Goal: Use online tool/utility: Use online tool/utility

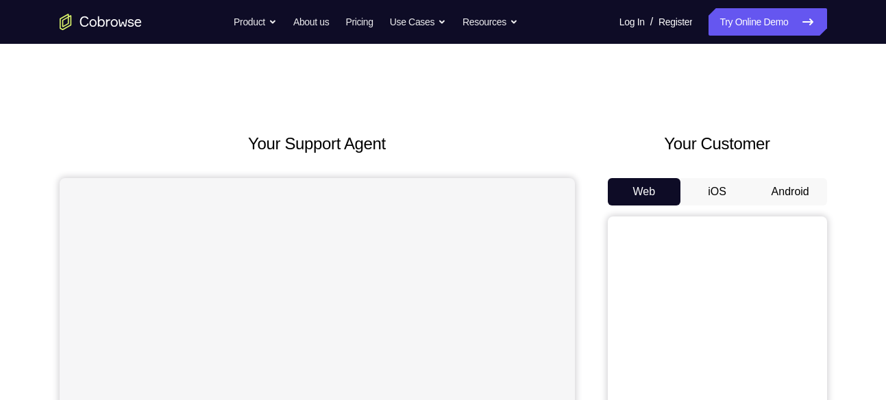
click at [799, 202] on button "Android" at bounding box center [790, 191] width 73 height 27
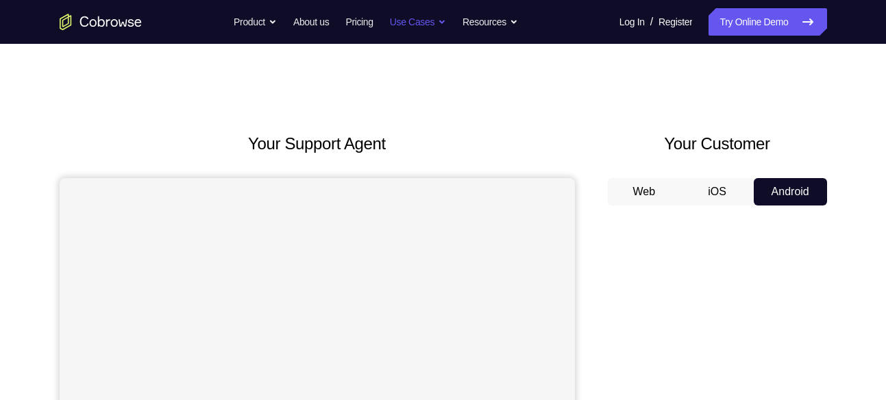
click at [443, 21] on button "Use Cases" at bounding box center [418, 21] width 56 height 27
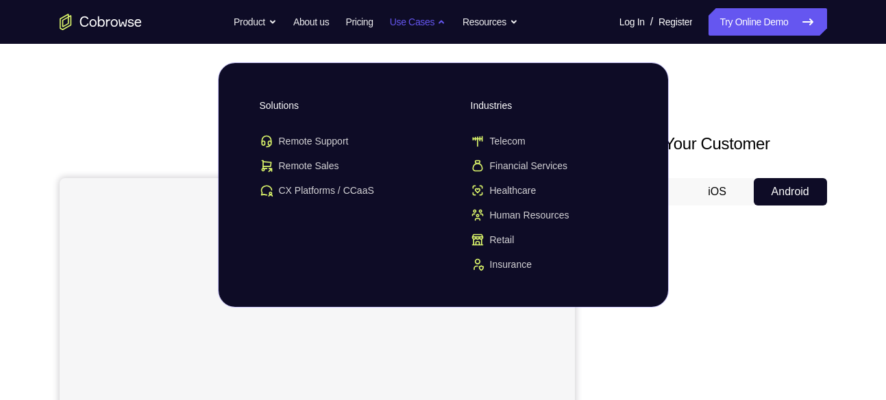
click at [443, 21] on button "Use Cases" at bounding box center [418, 21] width 56 height 27
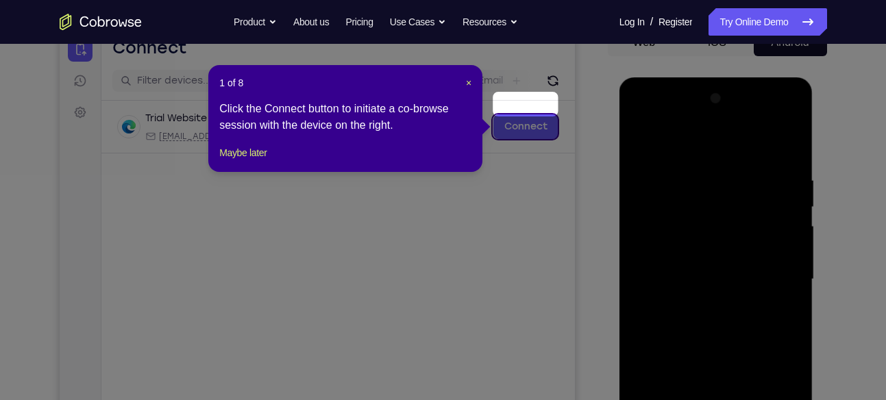
scroll to position [148, 0]
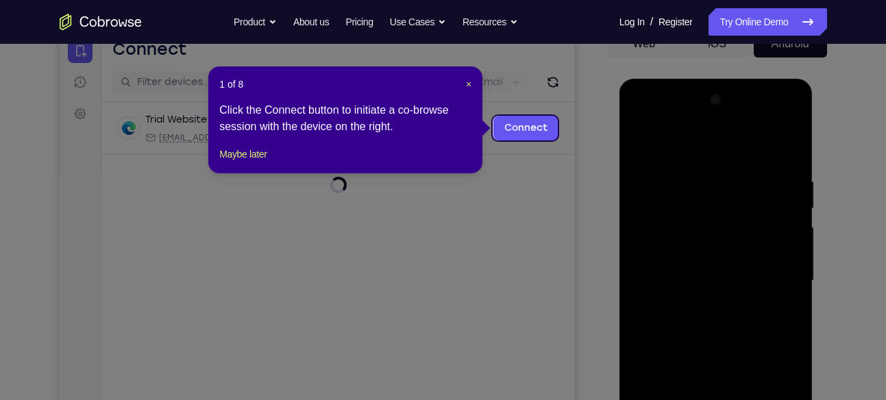
click at [473, 86] on div "1 of 8 × Click the Connect button to initiate a co-browse session with the devi…" at bounding box center [345, 119] width 274 height 107
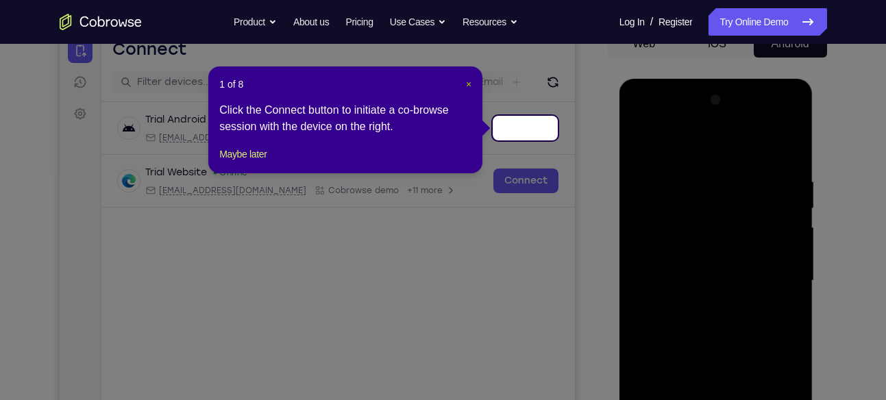
click at [471, 85] on span "×" at bounding box center [468, 84] width 5 height 11
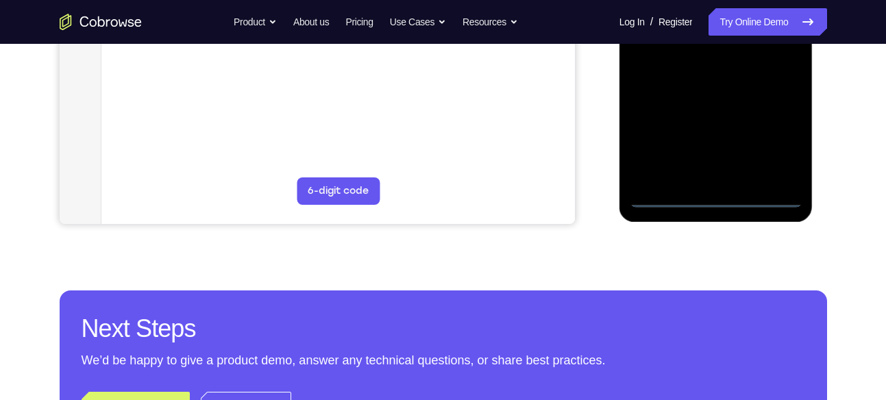
scroll to position [409, 0]
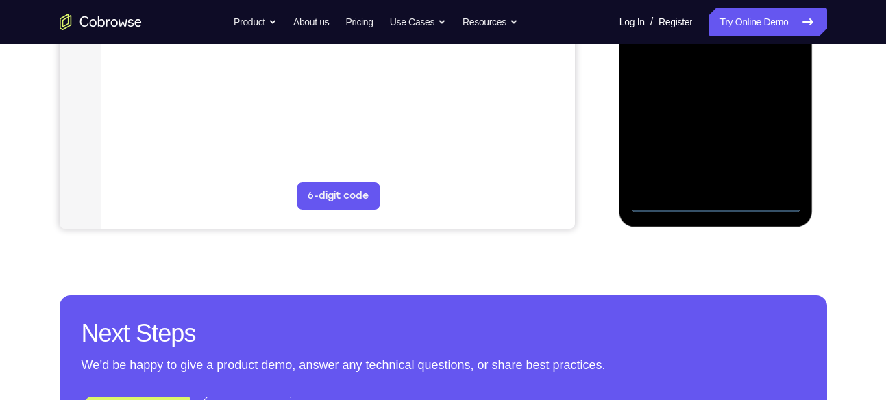
click at [724, 206] on div at bounding box center [716, 21] width 173 height 384
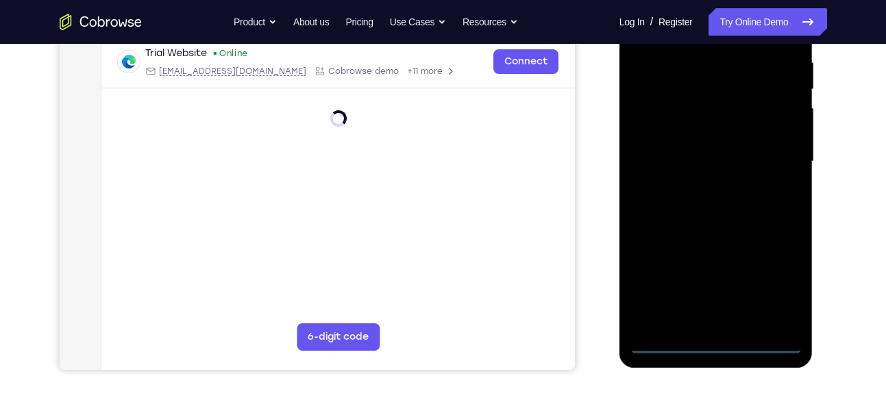
scroll to position [266, 0]
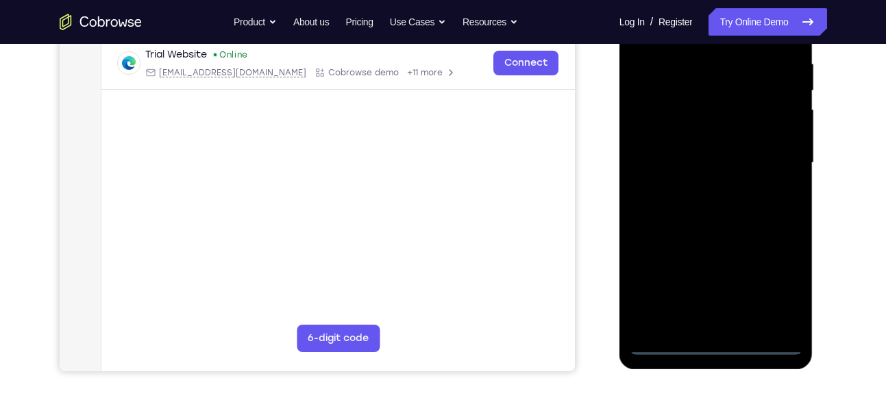
click at [771, 275] on div at bounding box center [716, 163] width 173 height 384
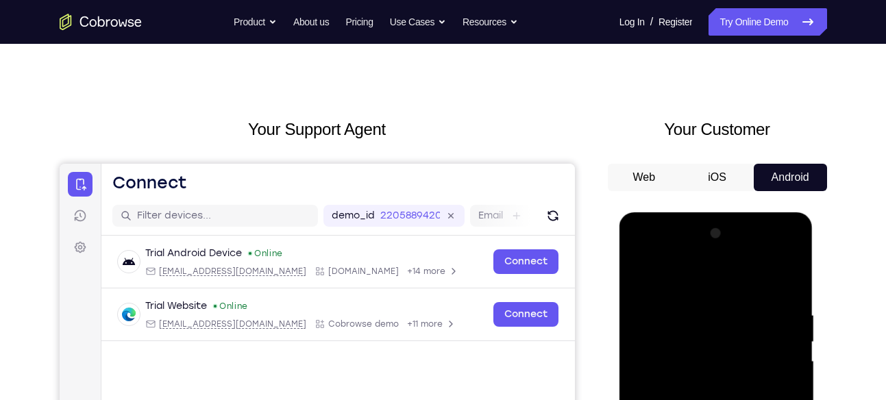
scroll to position [0, 0]
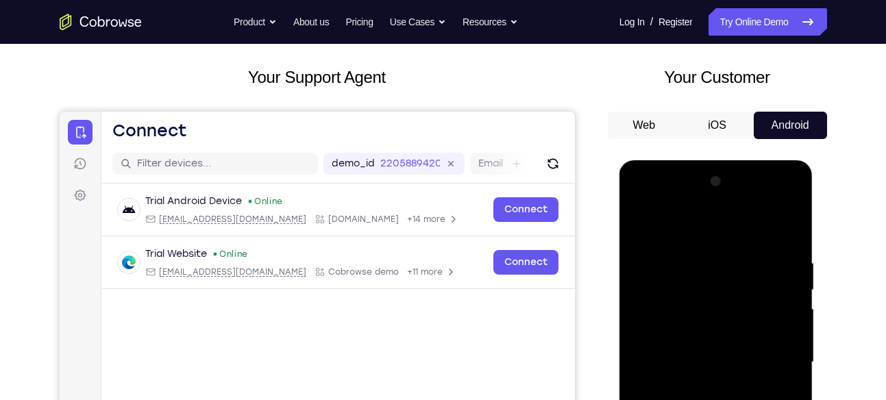
scroll to position [67, 0]
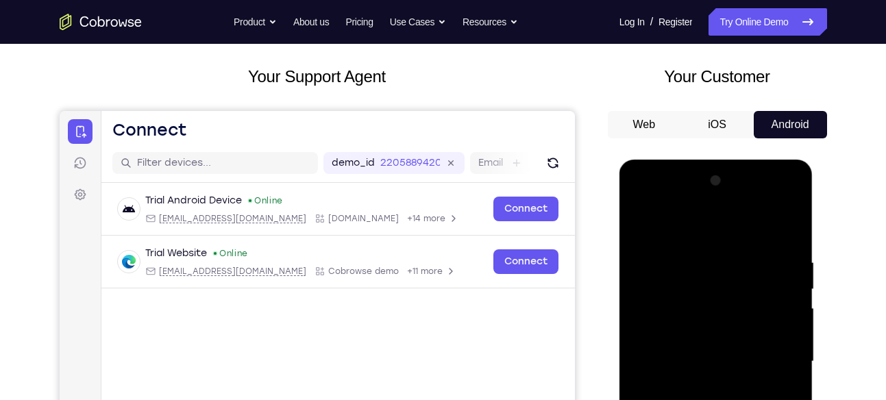
click at [768, 352] on div at bounding box center [716, 362] width 173 height 384
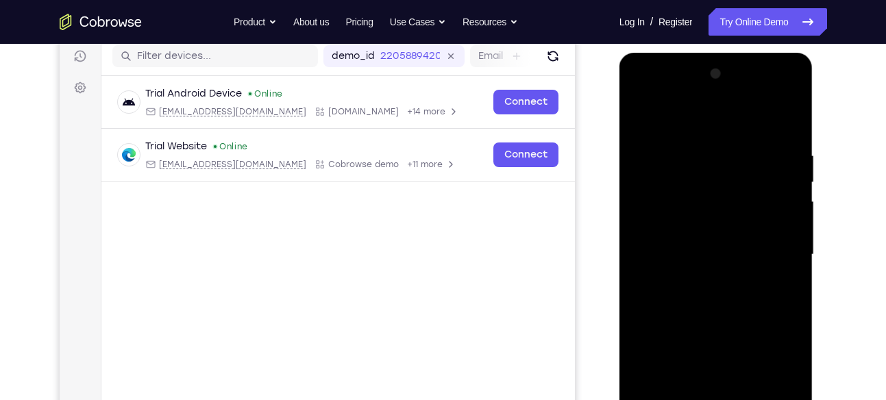
scroll to position [178, 0]
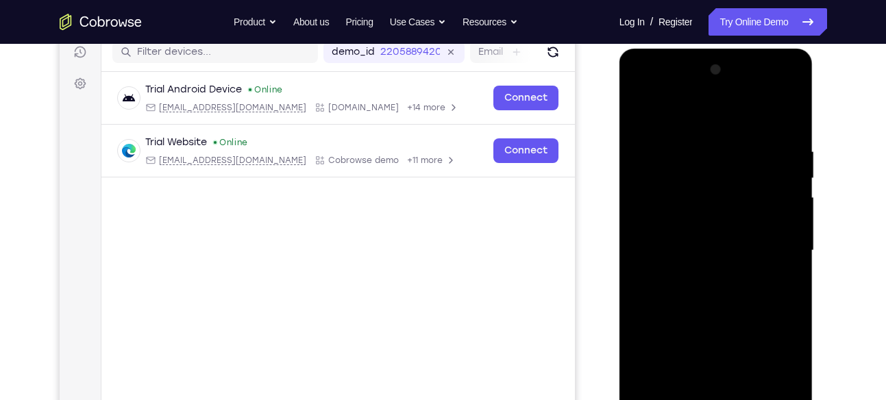
click at [705, 275] on div at bounding box center [716, 251] width 173 height 384
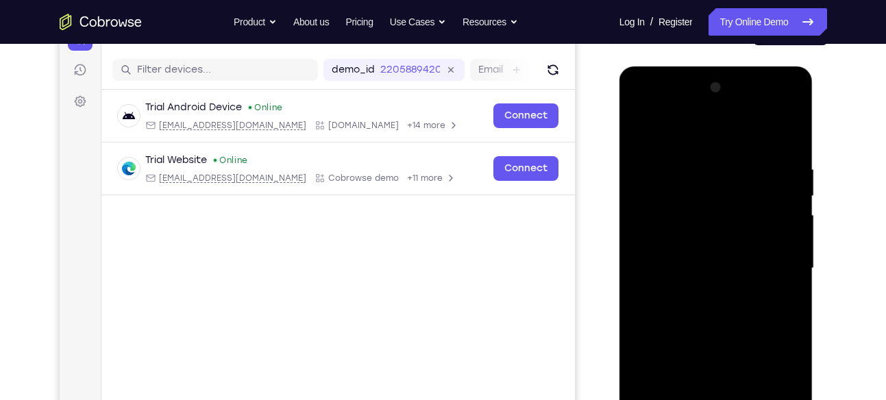
scroll to position [160, 0]
click at [706, 256] on div at bounding box center [716, 269] width 173 height 384
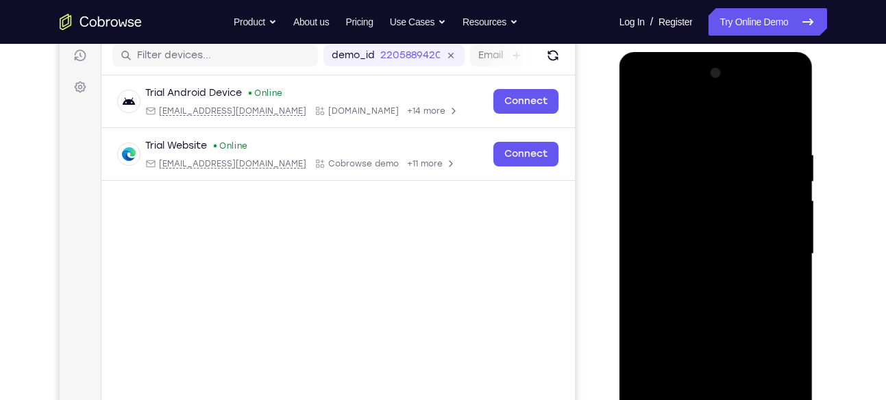
scroll to position [177, 0]
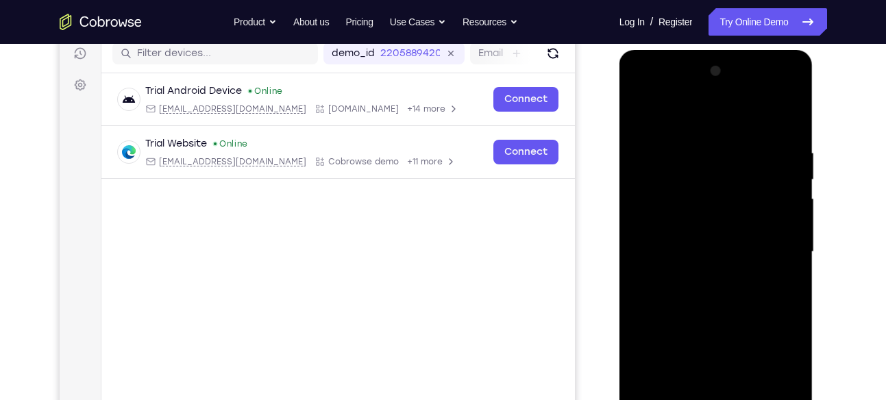
click at [707, 241] on div at bounding box center [716, 252] width 173 height 384
click at [698, 226] on div at bounding box center [716, 252] width 173 height 384
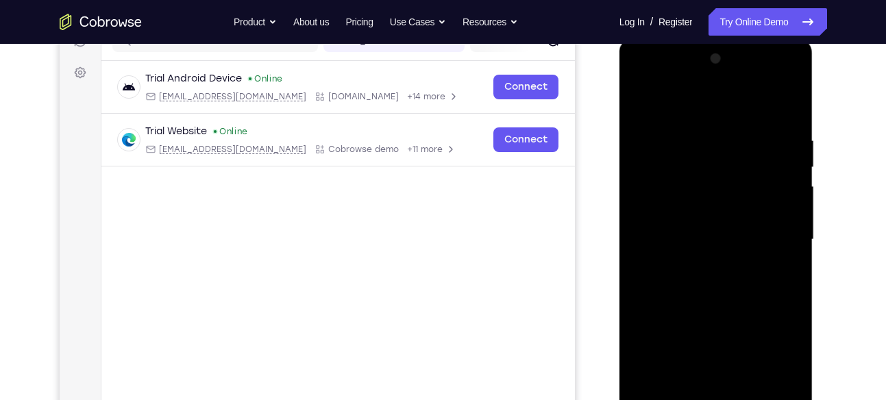
scroll to position [192, 0]
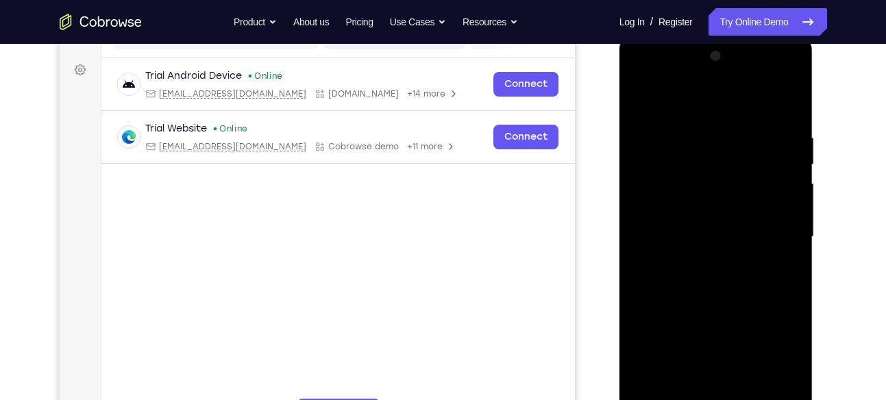
click at [781, 211] on div at bounding box center [716, 237] width 173 height 384
click at [782, 210] on div at bounding box center [716, 237] width 173 height 384
click at [787, 212] on div at bounding box center [716, 237] width 173 height 384
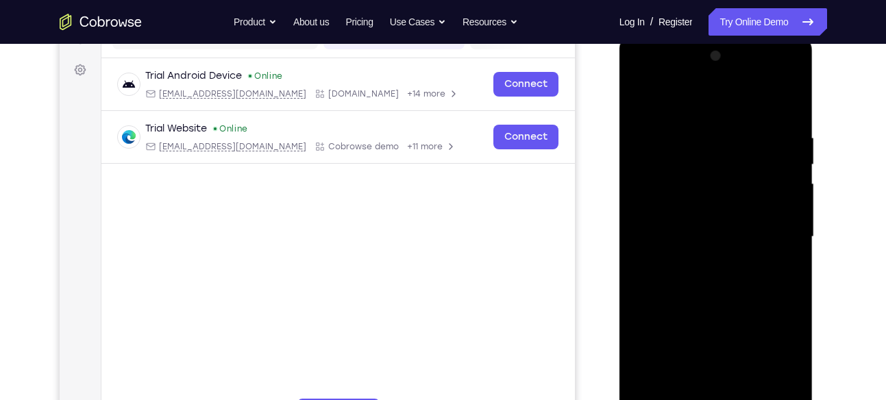
click at [787, 212] on div at bounding box center [716, 237] width 173 height 384
click at [748, 234] on div at bounding box center [716, 237] width 173 height 384
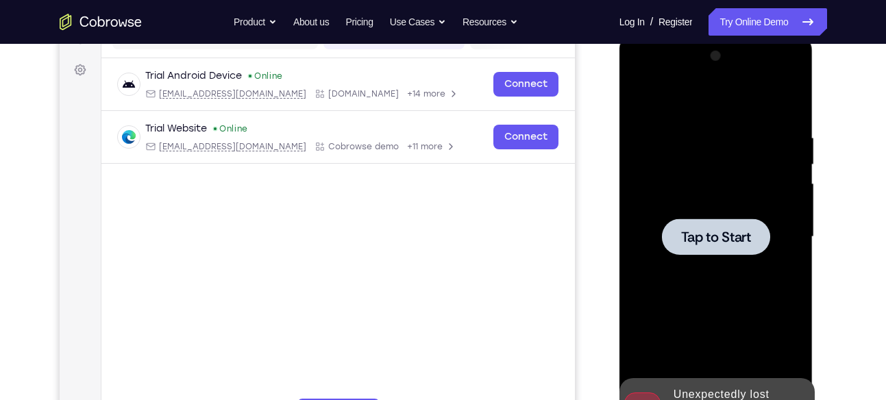
click at [748, 35] on div "Tap to Start" at bounding box center [717, 35] width 194 height 0
click at [748, 234] on span "Tap to Start" at bounding box center [716, 237] width 70 height 14
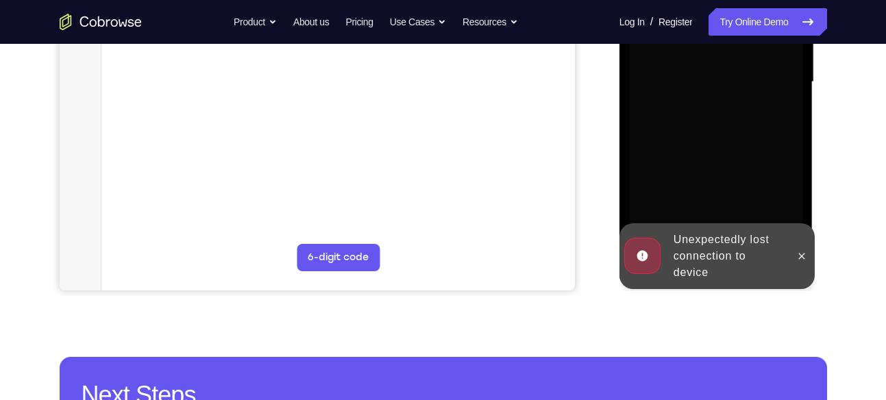
scroll to position [352, 0]
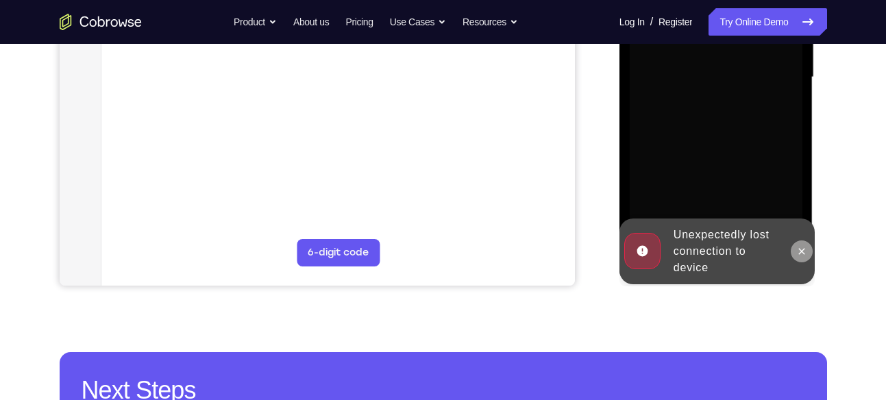
click at [799, 254] on icon at bounding box center [801, 251] width 11 height 11
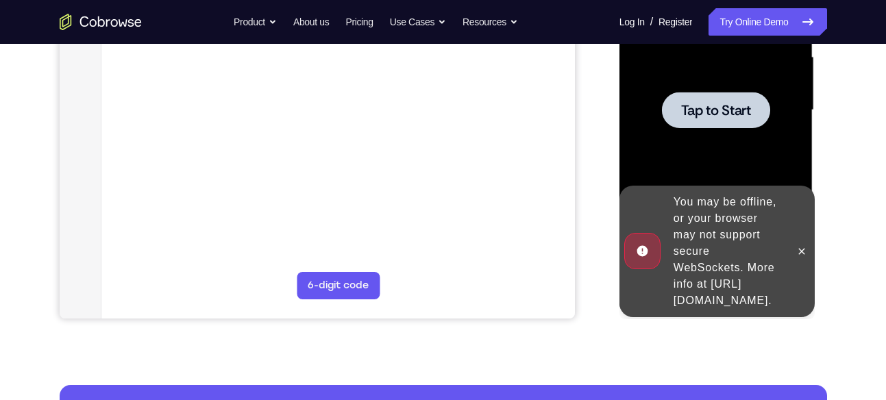
scroll to position [317, 0]
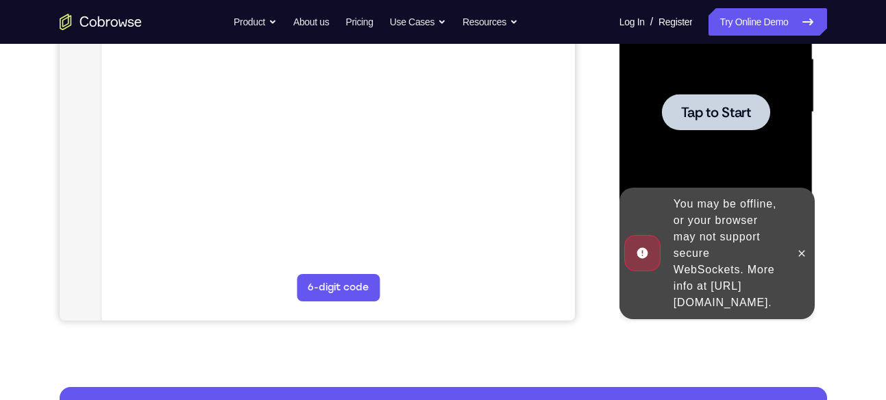
click at [642, 94] on div at bounding box center [716, 112] width 173 height 384
click at [723, 106] on span "Tap to Start" at bounding box center [716, 113] width 70 height 14
click at [796, 248] on icon at bounding box center [801, 253] width 11 height 11
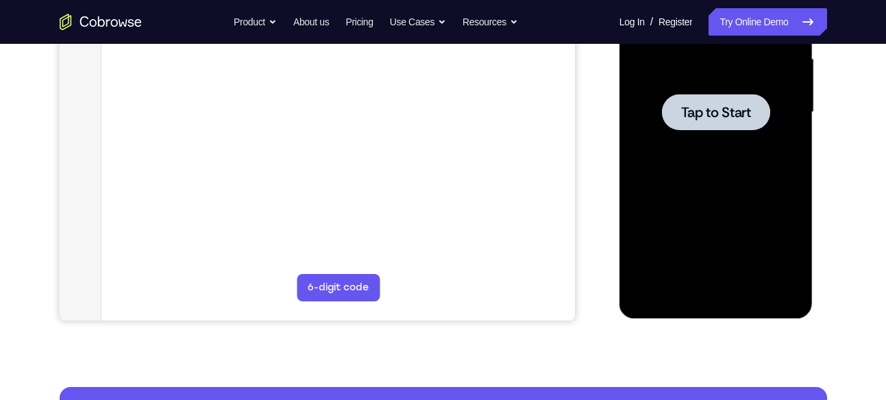
click at [683, 106] on span "Tap to Start" at bounding box center [716, 113] width 70 height 14
click at [707, 119] on span "Tap to Start" at bounding box center [716, 113] width 70 height 14
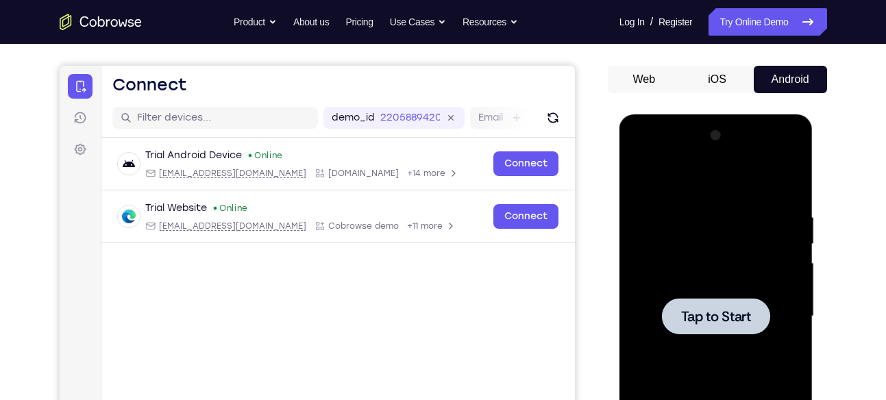
scroll to position [112, 0]
click at [726, 290] on div at bounding box center [716, 317] width 173 height 384
click at [722, 310] on span "Tap to Start" at bounding box center [716, 317] width 70 height 14
click at [679, 337] on div at bounding box center [716, 317] width 173 height 384
click at [705, 317] on span "Tap to Start" at bounding box center [716, 317] width 70 height 14
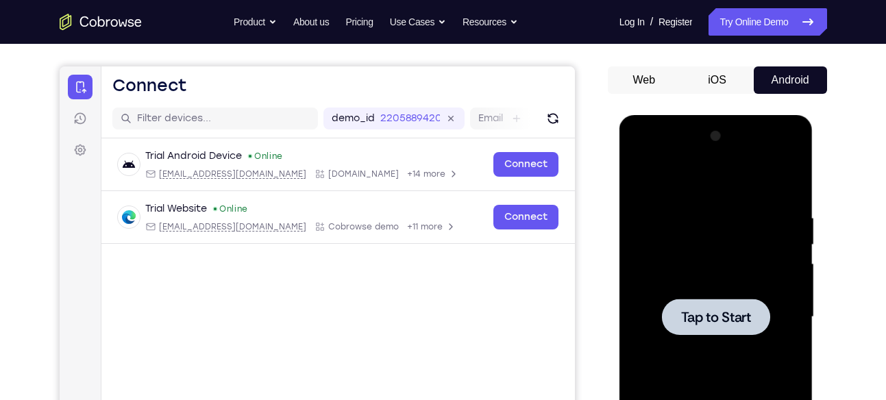
click at [705, 317] on span "Tap to Start" at bounding box center [716, 317] width 70 height 14
click at [762, 319] on div at bounding box center [716, 317] width 108 height 36
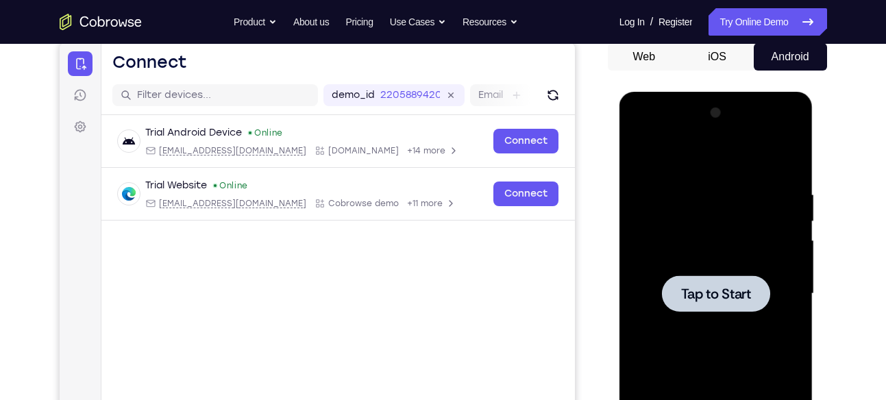
scroll to position [138, 0]
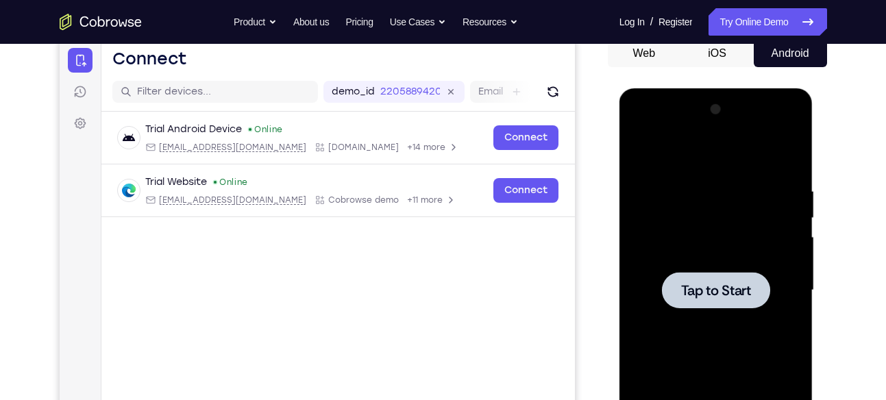
click at [718, 334] on div at bounding box center [716, 291] width 173 height 384
click at [676, 239] on div at bounding box center [716, 291] width 173 height 384
click at [696, 297] on span "Tap to Start" at bounding box center [716, 291] width 70 height 14
click at [691, 315] on div at bounding box center [716, 291] width 173 height 384
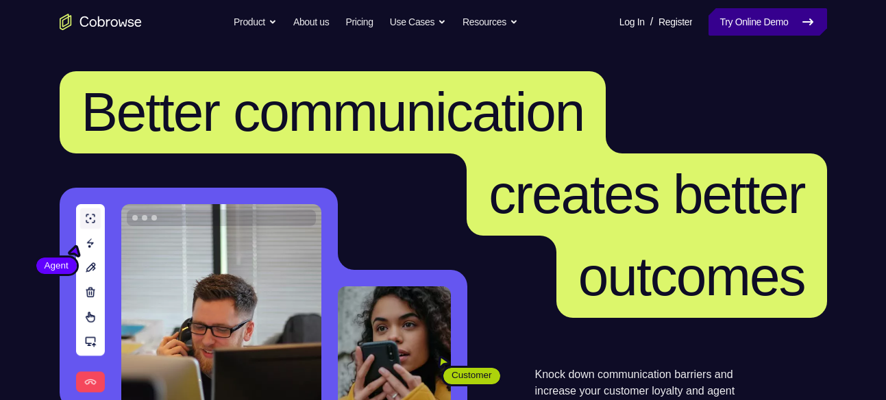
click at [762, 31] on link "Try Online Demo" at bounding box center [768, 21] width 118 height 27
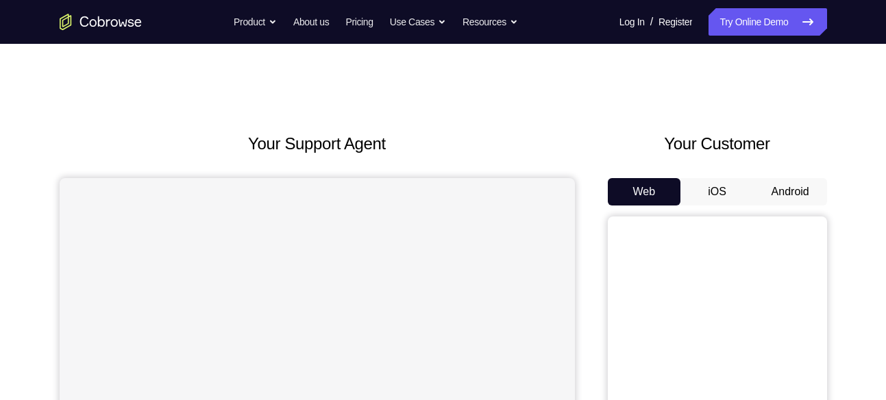
click at [785, 183] on button "Android" at bounding box center [790, 191] width 73 height 27
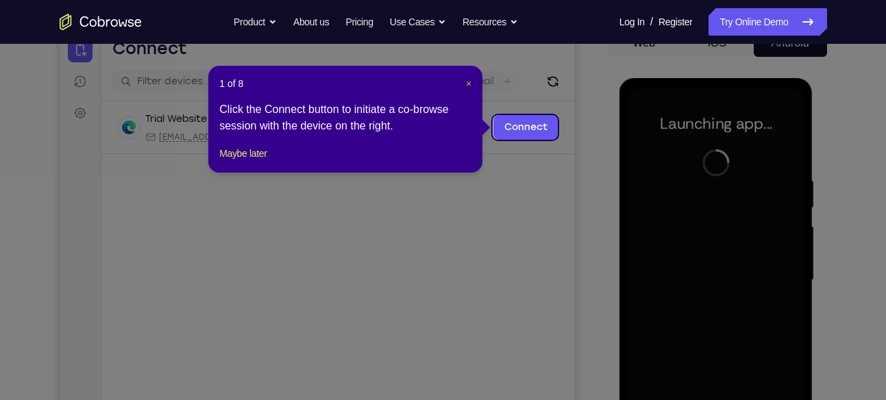
click at [470, 84] on span "×" at bounding box center [468, 83] width 5 height 11
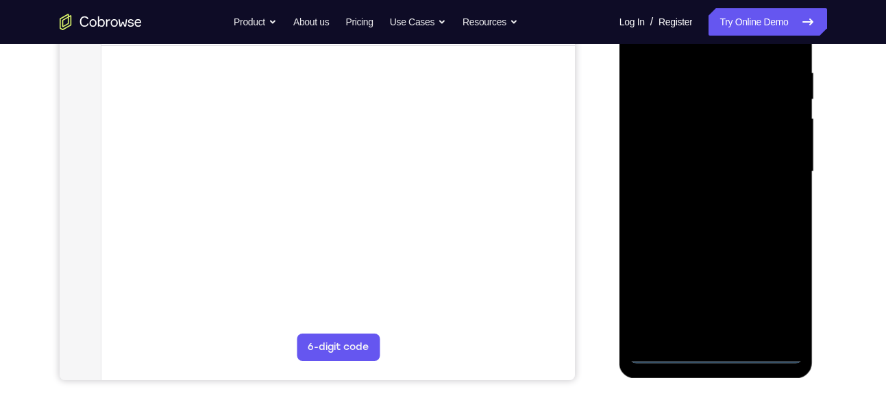
scroll to position [258, 0]
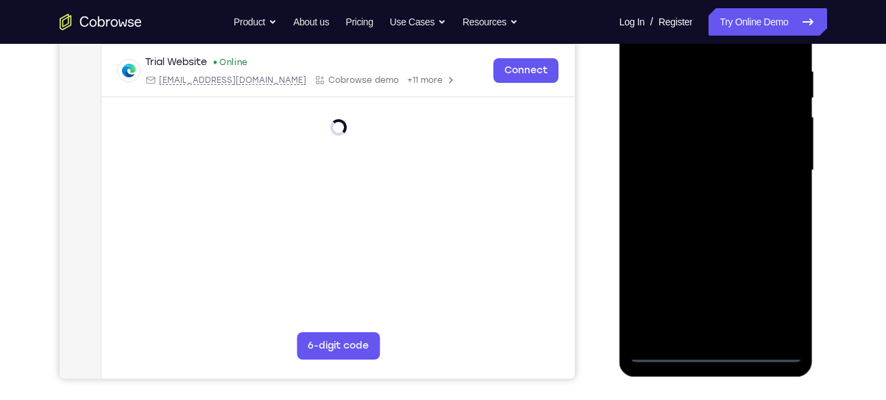
click at [716, 350] on div at bounding box center [716, 171] width 173 height 384
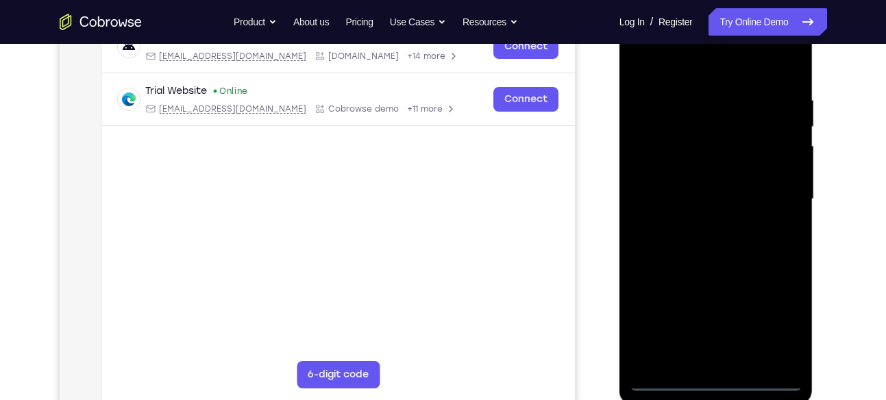
scroll to position [225, 0]
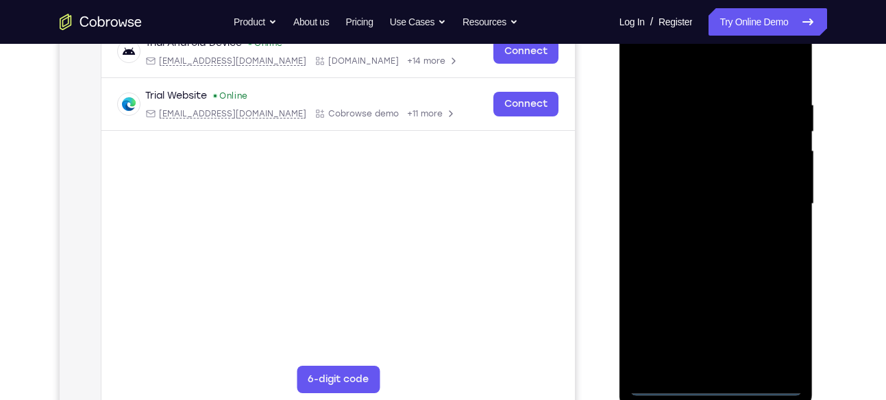
click at [794, 324] on div at bounding box center [716, 204] width 173 height 384
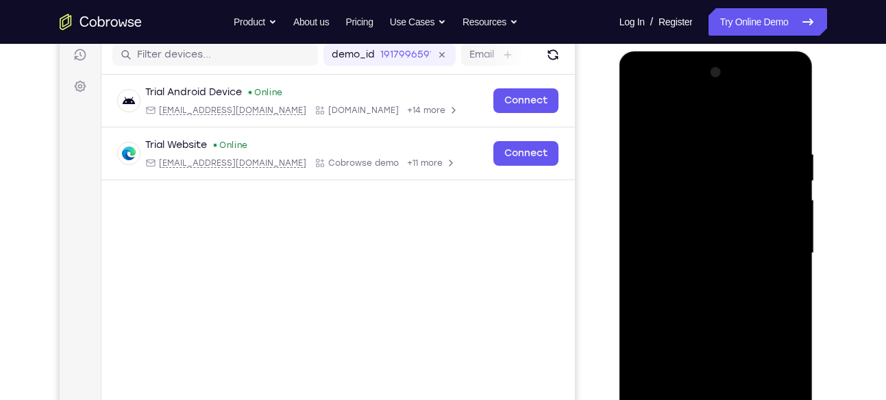
scroll to position [176, 0]
click at [785, 371] on div at bounding box center [716, 253] width 173 height 384
click at [719, 114] on div at bounding box center [716, 253] width 173 height 384
click at [778, 252] on div at bounding box center [716, 253] width 173 height 384
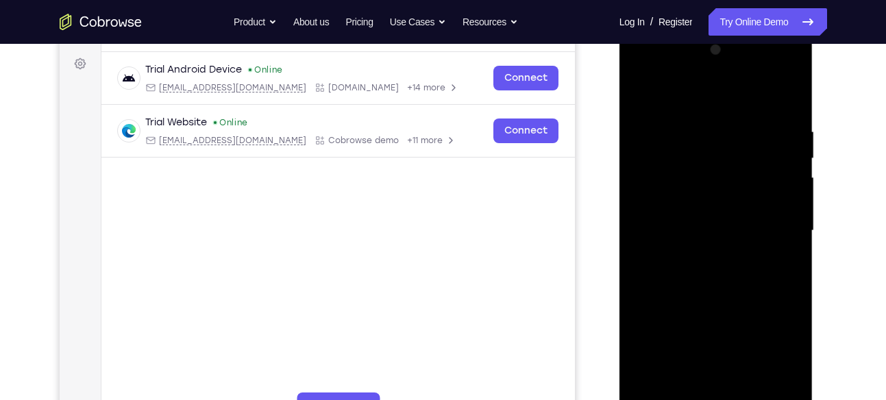
scroll to position [199, 0]
click at [706, 255] on div at bounding box center [716, 230] width 173 height 384
click at [703, 225] on div at bounding box center [716, 230] width 173 height 384
click at [675, 174] on div at bounding box center [716, 230] width 173 height 384
click at [672, 175] on div at bounding box center [716, 230] width 173 height 384
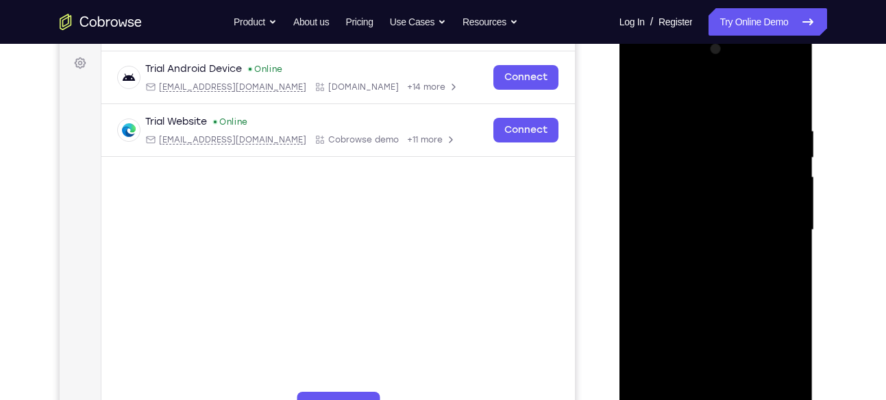
click at [672, 174] on div at bounding box center [716, 230] width 173 height 384
click at [675, 173] on div at bounding box center [716, 230] width 173 height 384
click at [688, 206] on div at bounding box center [716, 230] width 173 height 384
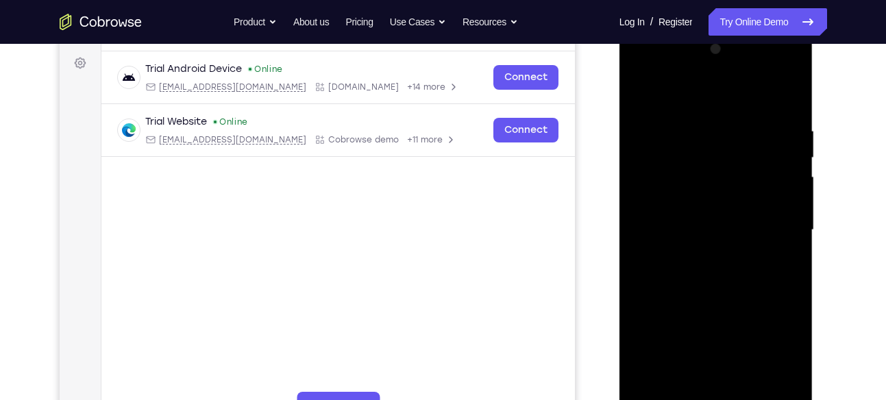
click at [698, 232] on div at bounding box center [716, 230] width 173 height 384
click at [723, 272] on div at bounding box center [716, 230] width 173 height 384
click at [721, 272] on div at bounding box center [716, 230] width 173 height 384
click at [711, 267] on div at bounding box center [716, 230] width 173 height 384
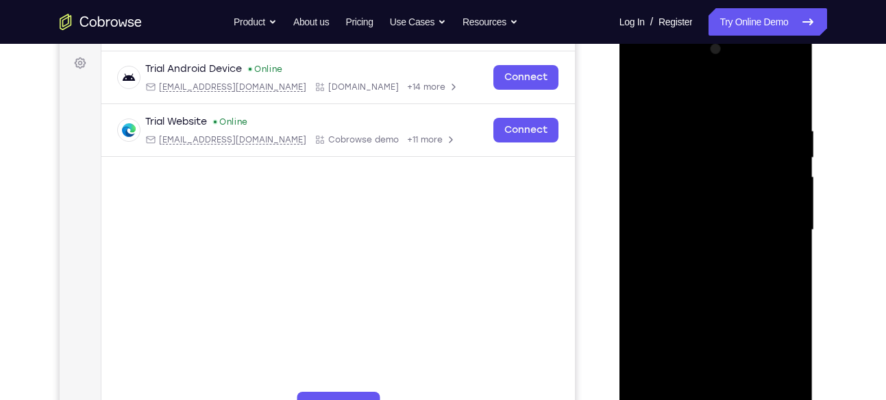
click at [711, 267] on div at bounding box center [716, 230] width 173 height 384
click at [773, 93] on div at bounding box center [716, 230] width 173 height 384
click at [733, 275] on div at bounding box center [716, 230] width 173 height 384
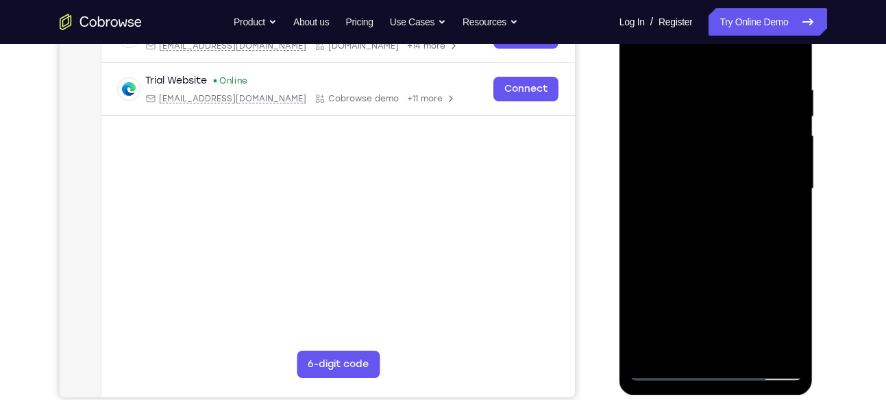
scroll to position [242, 0]
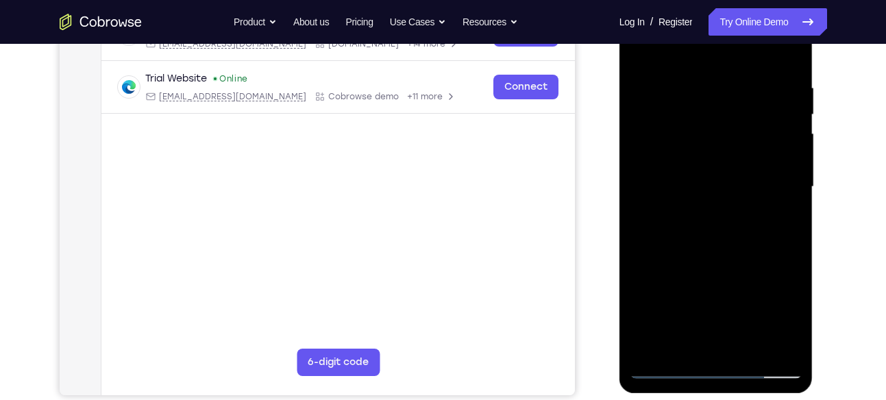
click at [715, 222] on div at bounding box center [716, 187] width 173 height 384
click at [718, 252] on div at bounding box center [716, 187] width 173 height 384
click at [701, 257] on div at bounding box center [716, 187] width 173 height 384
click at [697, 111] on div at bounding box center [716, 187] width 173 height 384
click at [716, 157] on div at bounding box center [716, 187] width 173 height 384
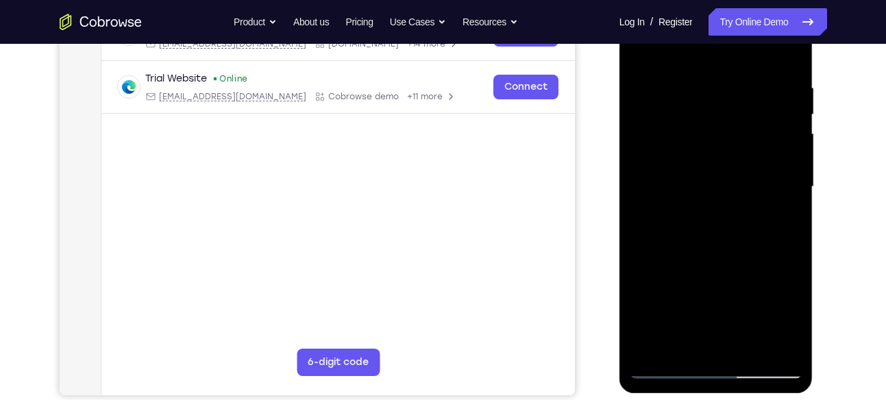
click at [694, 134] on div at bounding box center [716, 187] width 173 height 384
click at [724, 161] on div at bounding box center [716, 187] width 173 height 384
click at [748, 252] on div at bounding box center [716, 187] width 173 height 384
click at [708, 77] on div at bounding box center [716, 187] width 173 height 384
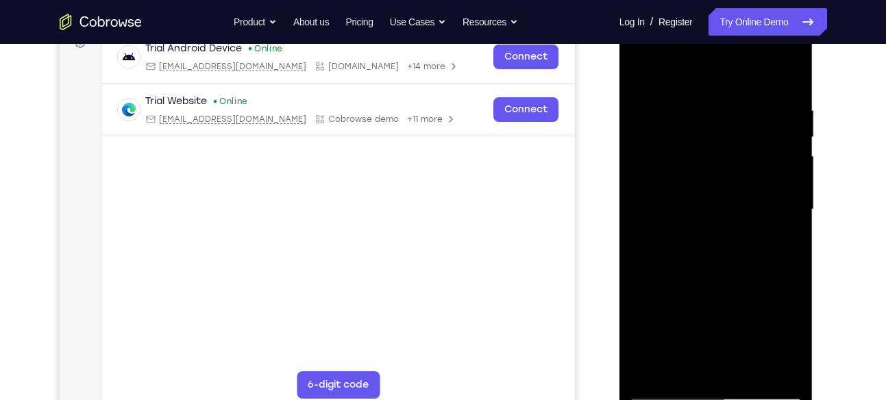
scroll to position [219, 0]
click at [781, 144] on div at bounding box center [716, 211] width 173 height 384
click at [786, 145] on div at bounding box center [716, 211] width 173 height 384
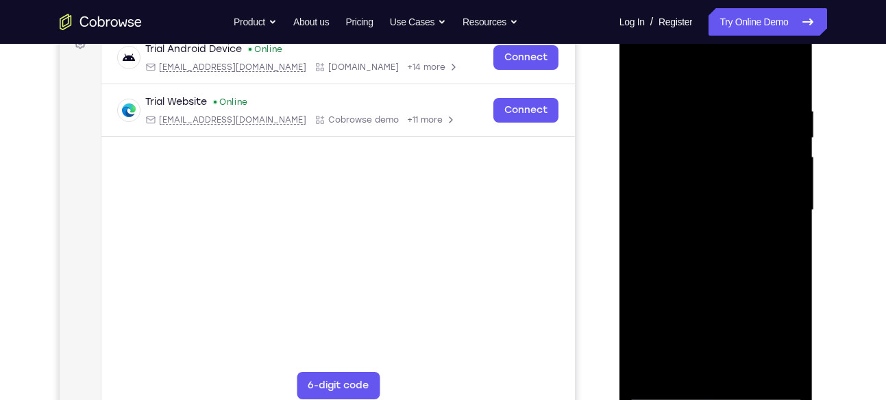
click at [786, 145] on div at bounding box center [716, 211] width 173 height 384
click at [788, 105] on div at bounding box center [716, 211] width 173 height 384
click at [788, 80] on div at bounding box center [716, 211] width 173 height 384
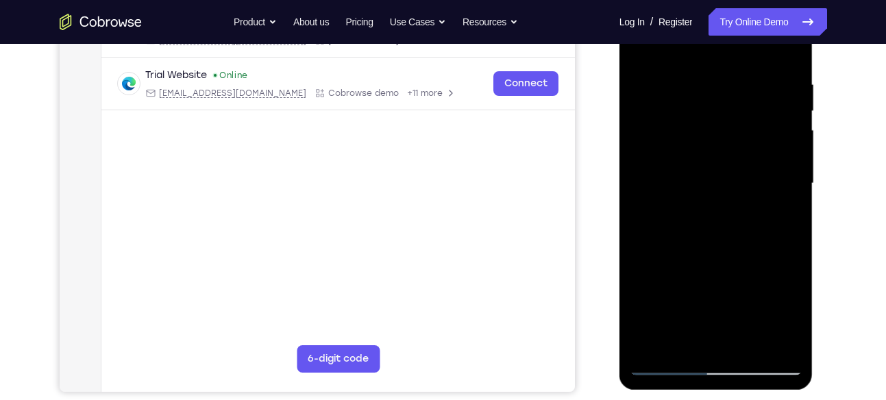
click at [746, 338] on div at bounding box center [716, 184] width 173 height 384
click at [747, 345] on div at bounding box center [716, 184] width 173 height 384
click at [716, 262] on div at bounding box center [716, 184] width 173 height 384
click at [786, 151] on div at bounding box center [716, 184] width 173 height 384
click at [644, 46] on div at bounding box center [716, 184] width 173 height 384
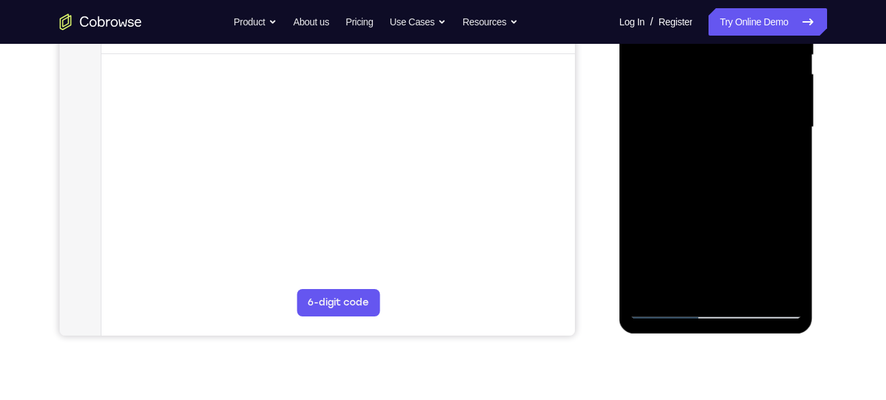
scroll to position [303, 0]
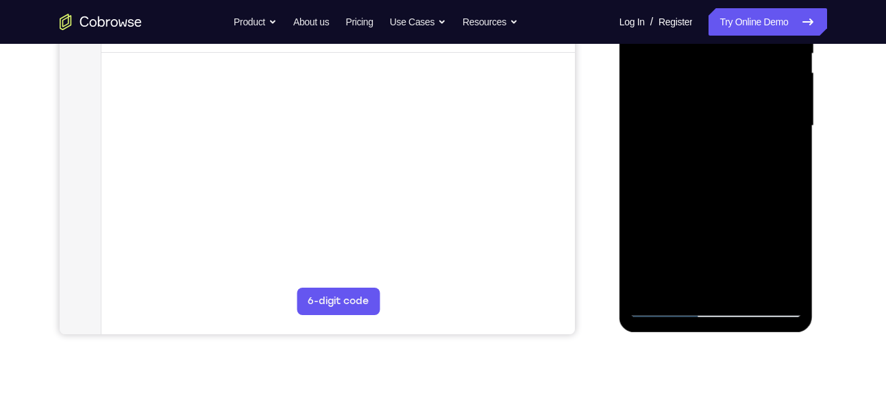
click at [664, 306] on div at bounding box center [716, 126] width 173 height 384
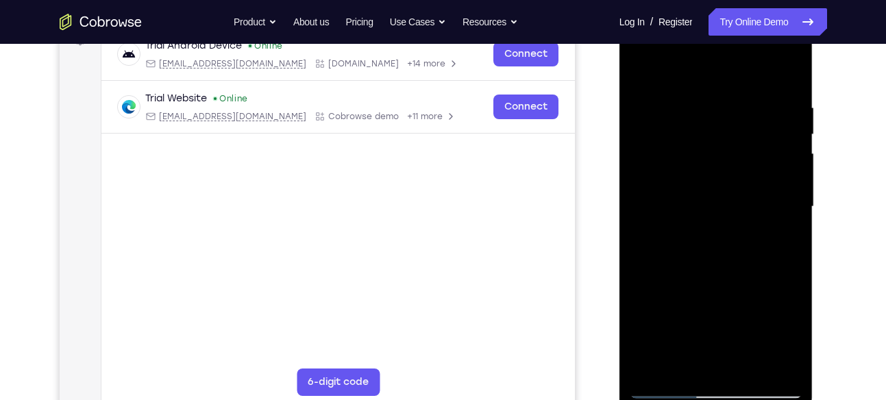
scroll to position [221, 0]
click at [643, 72] on div at bounding box center [716, 208] width 173 height 384
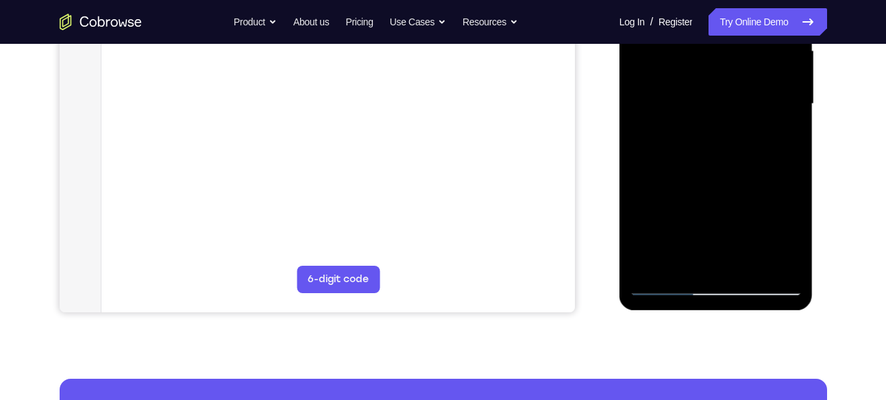
scroll to position [326, 0]
click at [664, 289] on div at bounding box center [716, 104] width 173 height 384
click at [665, 280] on div at bounding box center [716, 104] width 173 height 384
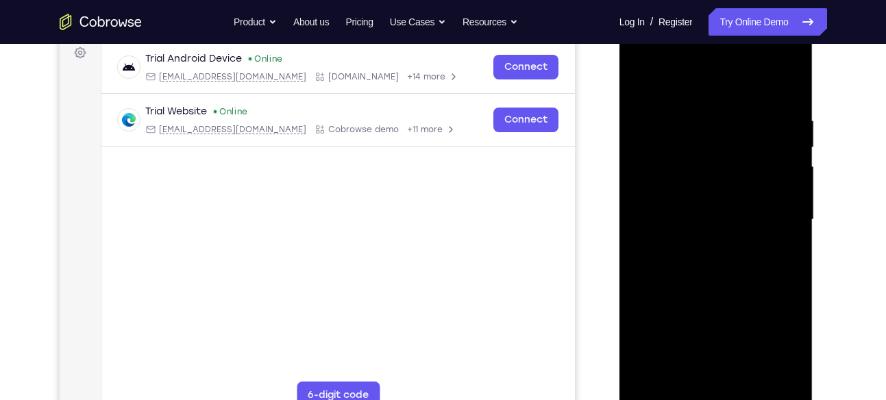
scroll to position [208, 0]
click at [645, 83] on div at bounding box center [716, 221] width 173 height 384
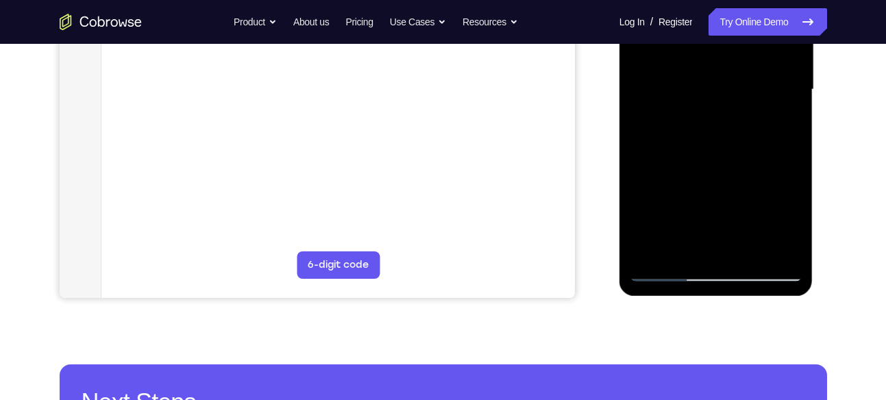
scroll to position [343, 0]
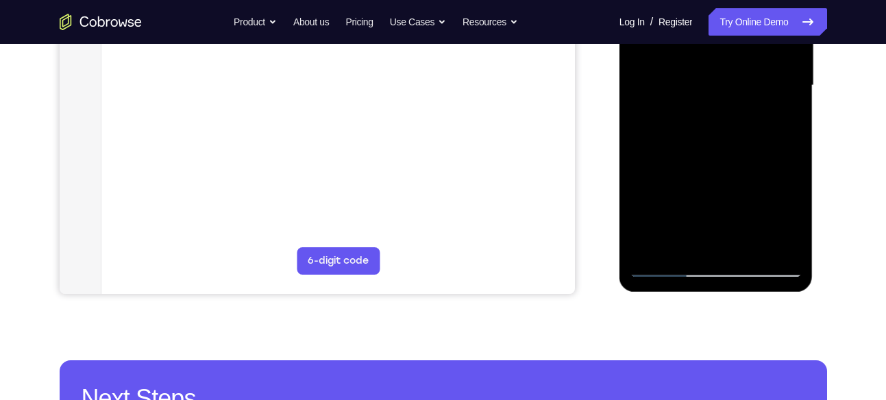
click at [670, 269] on div at bounding box center [716, 86] width 173 height 384
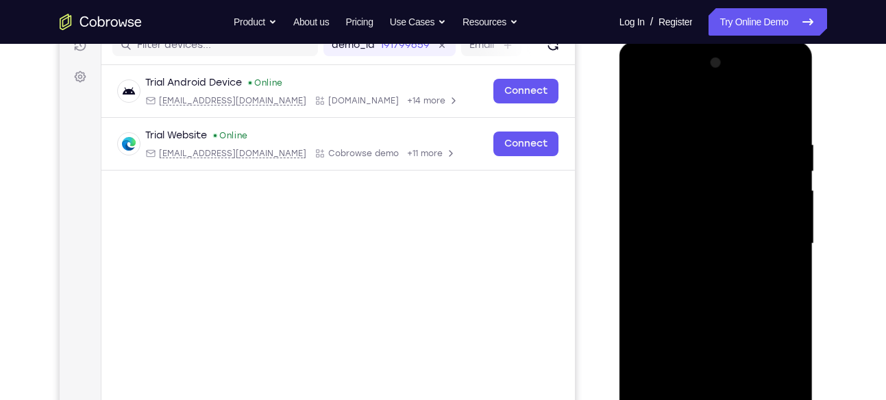
scroll to position [184, 0]
click at [649, 103] on div at bounding box center [716, 245] width 173 height 384
click at [778, 210] on div at bounding box center [716, 245] width 173 height 384
click at [642, 100] on div at bounding box center [716, 245] width 173 height 384
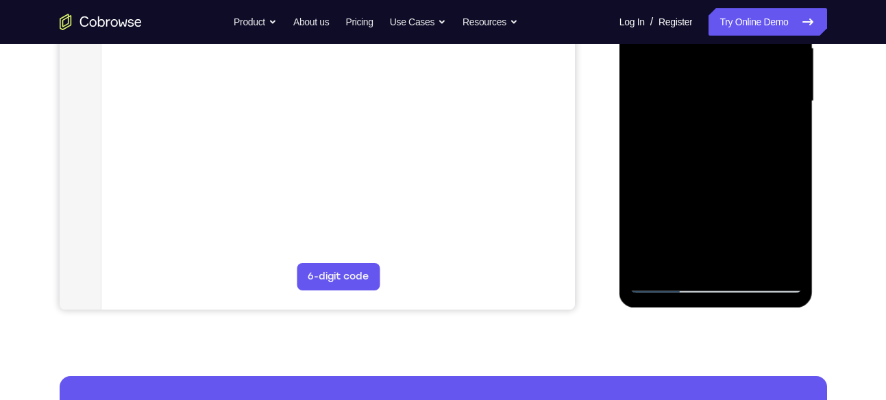
scroll to position [331, 0]
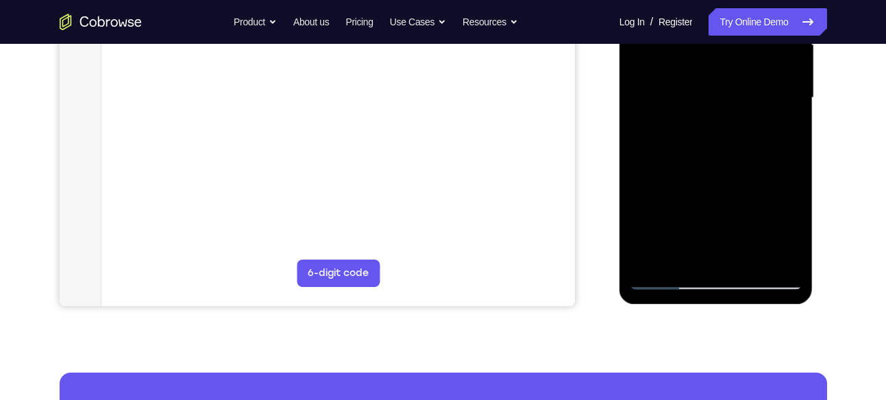
click at [672, 273] on div at bounding box center [716, 98] width 173 height 384
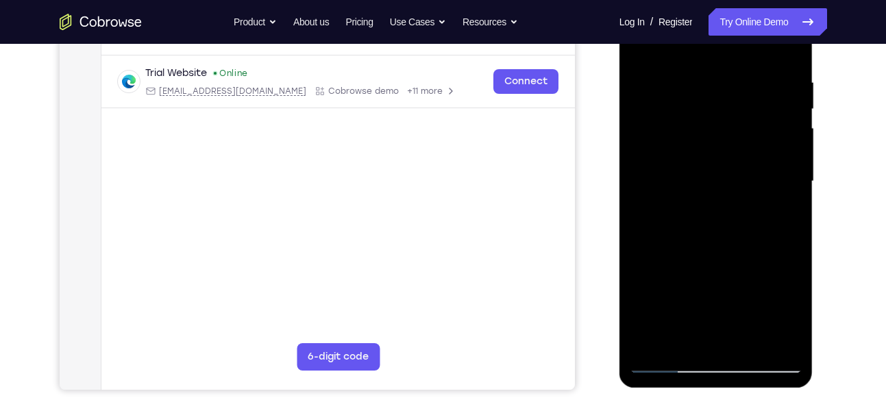
scroll to position [248, 0]
click at [664, 359] on div at bounding box center [716, 181] width 173 height 384
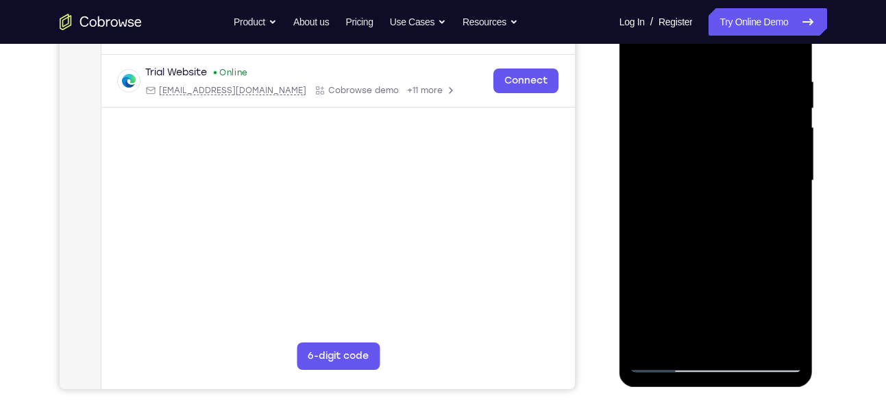
click at [664, 359] on div at bounding box center [716, 181] width 173 height 384
drag, startPoint x: 750, startPoint y: 286, endPoint x: 751, endPoint y: 117, distance: 169.3
click at [751, 117] on div at bounding box center [716, 181] width 173 height 384
drag, startPoint x: 737, startPoint y: 254, endPoint x: 751, endPoint y: 43, distance: 210.9
click at [751, 43] on div at bounding box center [716, 181] width 173 height 384
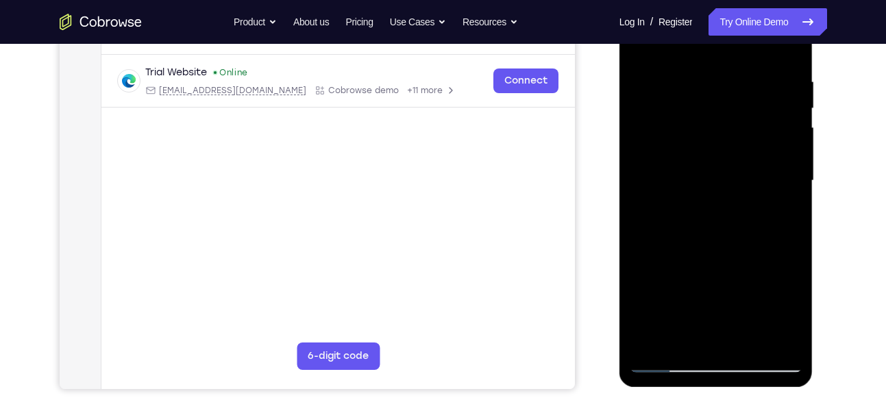
click at [748, 334] on div at bounding box center [716, 181] width 173 height 384
click at [666, 361] on div at bounding box center [716, 181] width 173 height 384
drag, startPoint x: 716, startPoint y: 300, endPoint x: 717, endPoint y: 61, distance: 238.5
click at [717, 61] on div at bounding box center [716, 181] width 173 height 384
drag, startPoint x: 743, startPoint y: 275, endPoint x: 761, endPoint y: -12, distance: 287.1
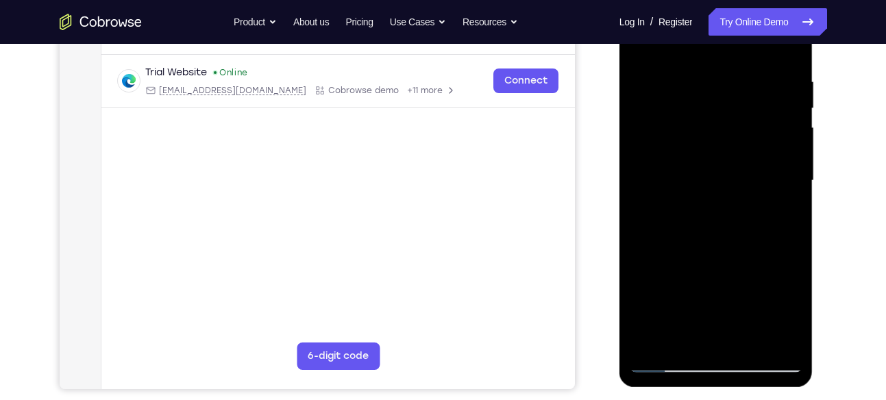
click at [761, 0] on div at bounding box center [716, 181] width 173 height 384
click at [790, 201] on div at bounding box center [716, 181] width 173 height 384
drag, startPoint x: 743, startPoint y: 270, endPoint x: 746, endPoint y: 132, distance: 138.5
click at [746, 132] on div at bounding box center [716, 181] width 173 height 384
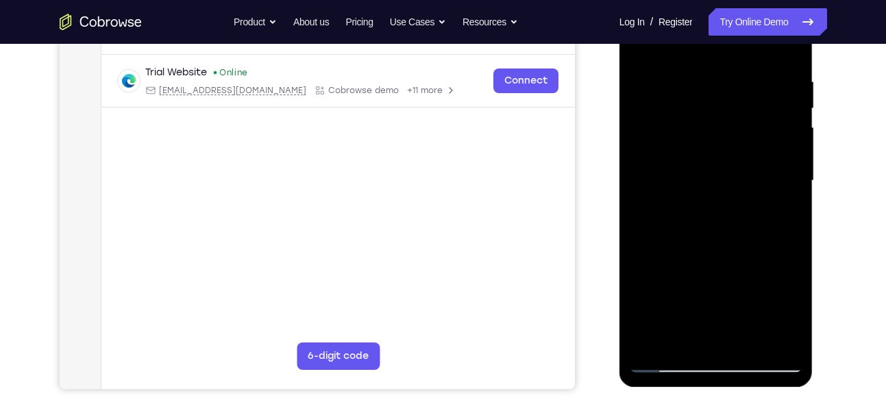
drag, startPoint x: 746, startPoint y: 132, endPoint x: 738, endPoint y: 289, distance: 157.1
click at [738, 289] on div at bounding box center [716, 181] width 173 height 384
click at [687, 95] on div at bounding box center [716, 181] width 173 height 384
click at [701, 93] on div at bounding box center [716, 181] width 173 height 384
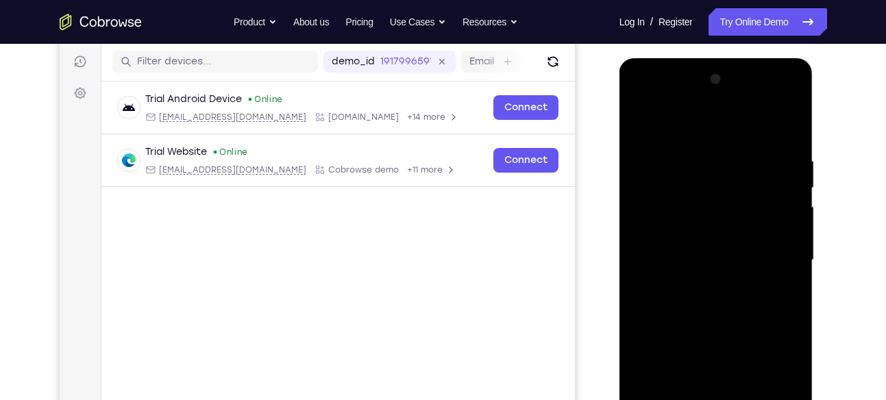
scroll to position [168, 0]
drag, startPoint x: 712, startPoint y: 162, endPoint x: 722, endPoint y: 256, distance: 93.8
click at [722, 256] on div at bounding box center [716, 261] width 173 height 384
click at [791, 263] on div at bounding box center [716, 261] width 173 height 384
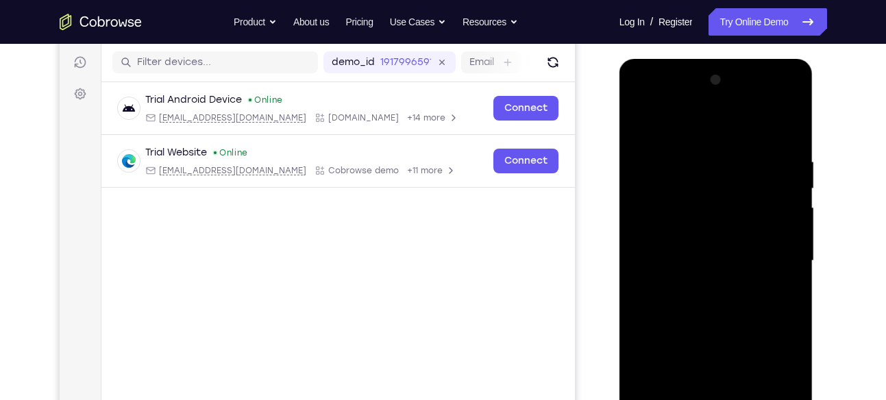
click at [791, 263] on div at bounding box center [716, 261] width 173 height 384
click at [642, 123] on div at bounding box center [716, 261] width 173 height 384
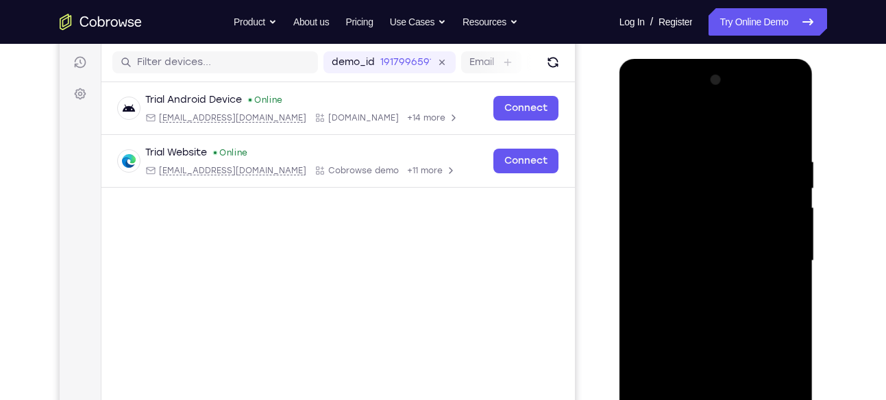
drag, startPoint x: 783, startPoint y: 202, endPoint x: 772, endPoint y: 110, distance: 92.5
click at [772, 110] on div at bounding box center [716, 261] width 173 height 384
click at [724, 332] on div at bounding box center [716, 261] width 173 height 384
click at [644, 126] on div at bounding box center [716, 261] width 173 height 384
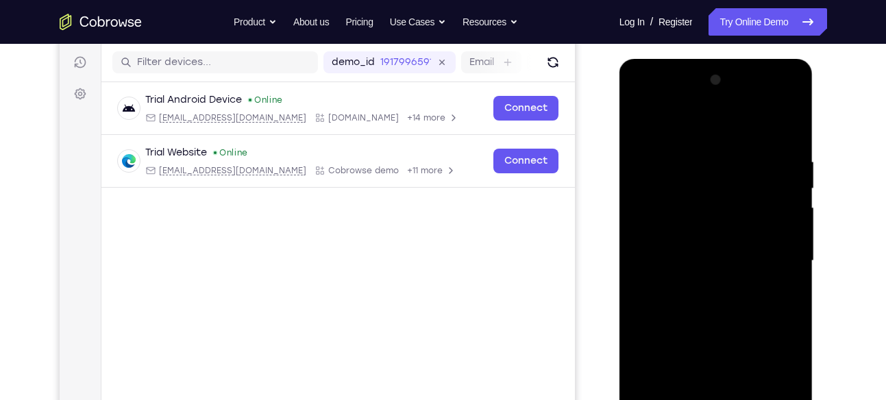
drag, startPoint x: 721, startPoint y: 219, endPoint x: 732, endPoint y: 57, distance: 162.1
click at [732, 59] on html "Online web based iOS Simulators and Android Emulators. Run iPhone, iPad, Mobile…" at bounding box center [717, 264] width 195 height 411
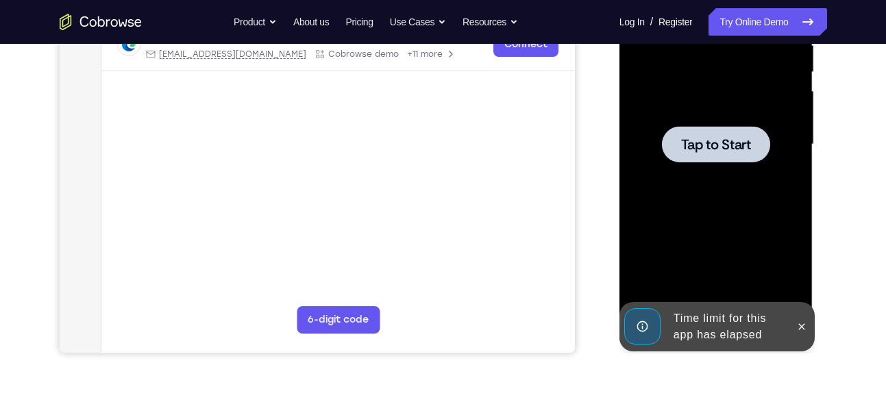
scroll to position [285, 0]
click at [674, 156] on div at bounding box center [716, 143] width 108 height 36
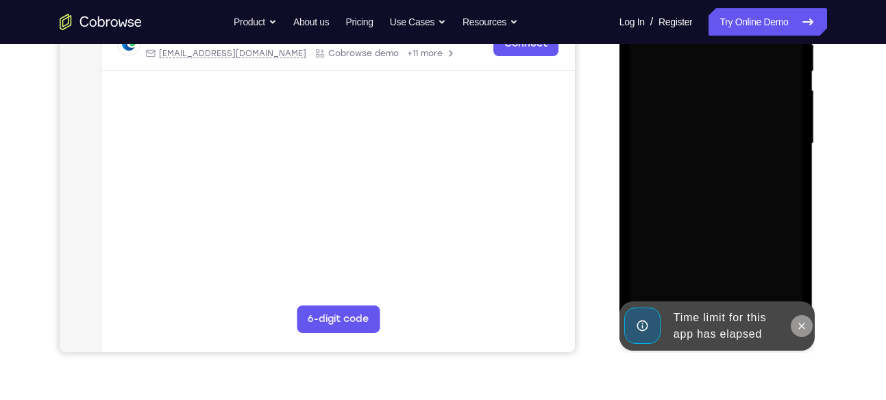
click at [804, 330] on icon at bounding box center [801, 326] width 11 height 11
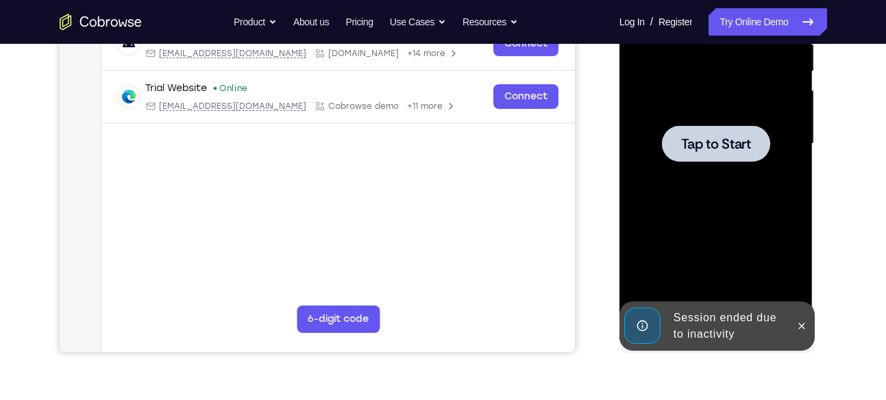
click at [665, 172] on div at bounding box center [716, 144] width 173 height 384
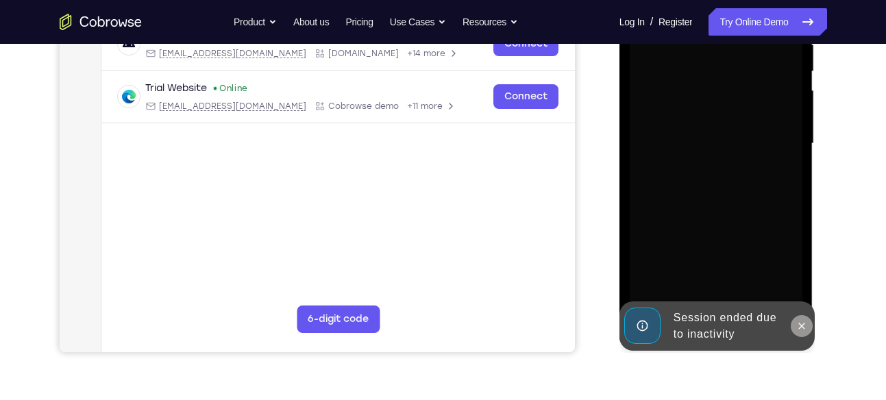
click at [794, 323] on button at bounding box center [802, 326] width 22 height 22
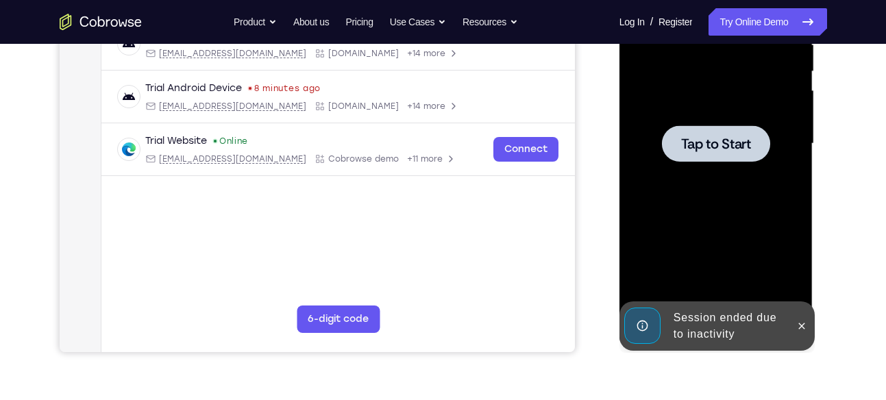
click at [701, 165] on div at bounding box center [716, 144] width 173 height 384
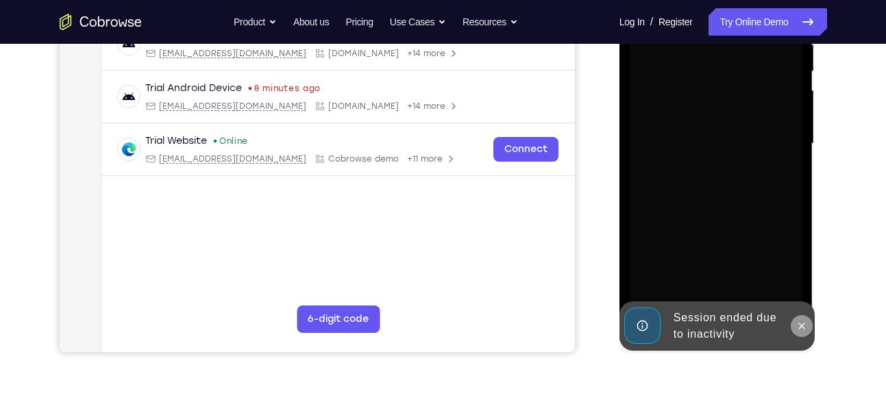
click at [795, 332] on button at bounding box center [802, 326] width 22 height 22
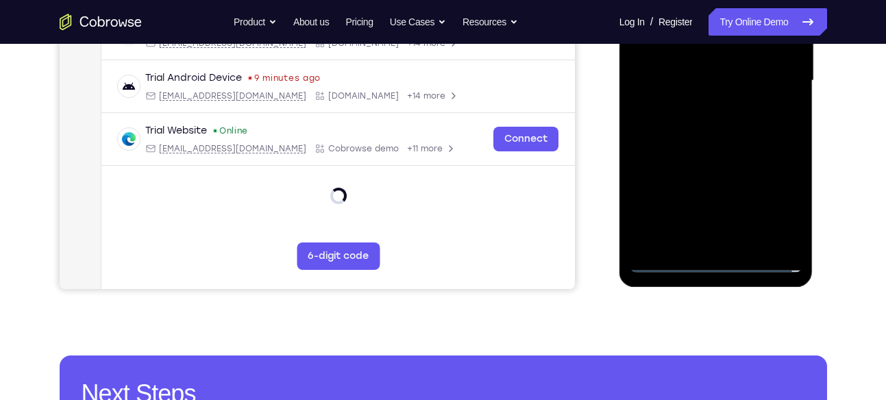
scroll to position [352, 0]
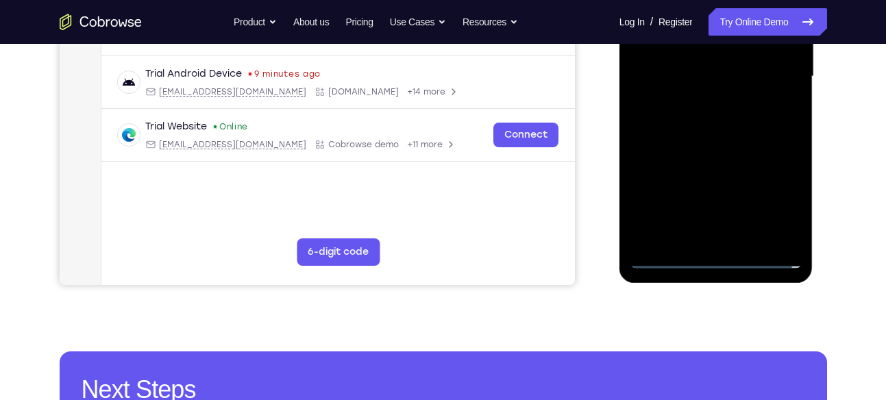
click at [710, 263] on div at bounding box center [716, 77] width 173 height 384
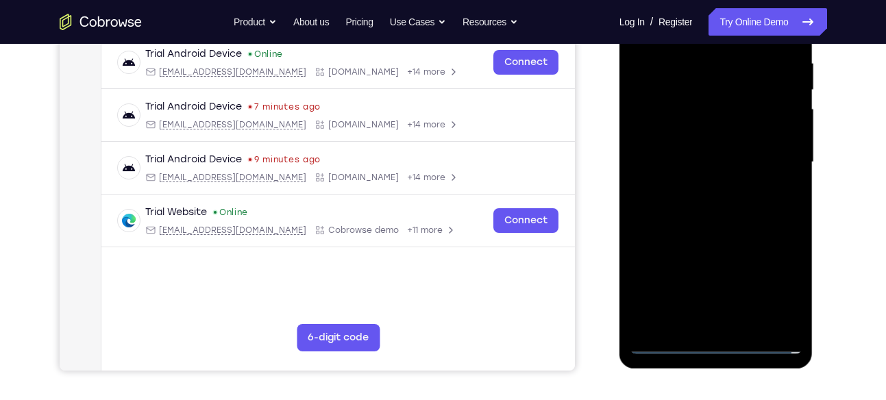
scroll to position [265, 0]
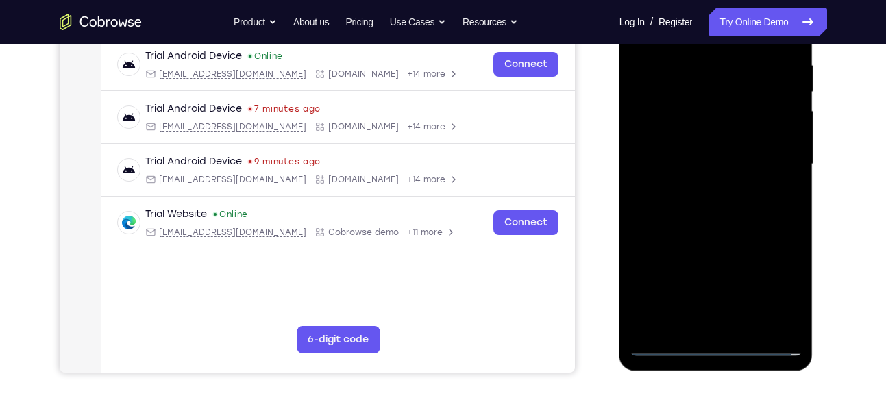
click at [771, 284] on div at bounding box center [716, 165] width 173 height 384
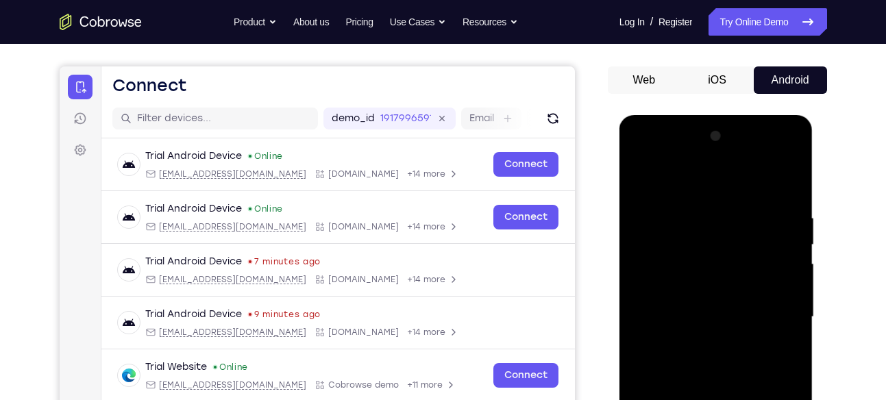
scroll to position [113, 0]
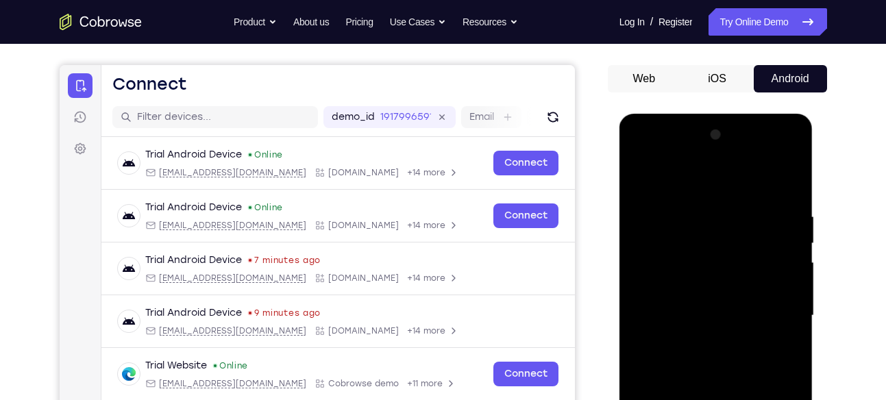
click at [681, 187] on div at bounding box center [716, 316] width 173 height 384
click at [772, 306] on div at bounding box center [716, 316] width 173 height 384
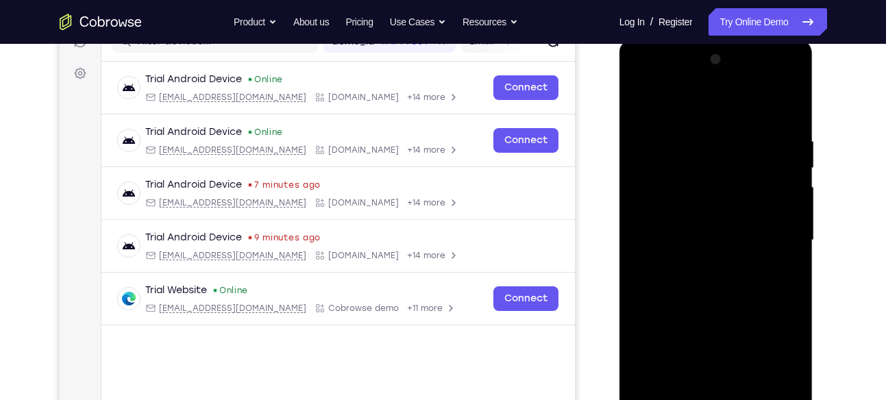
scroll to position [191, 0]
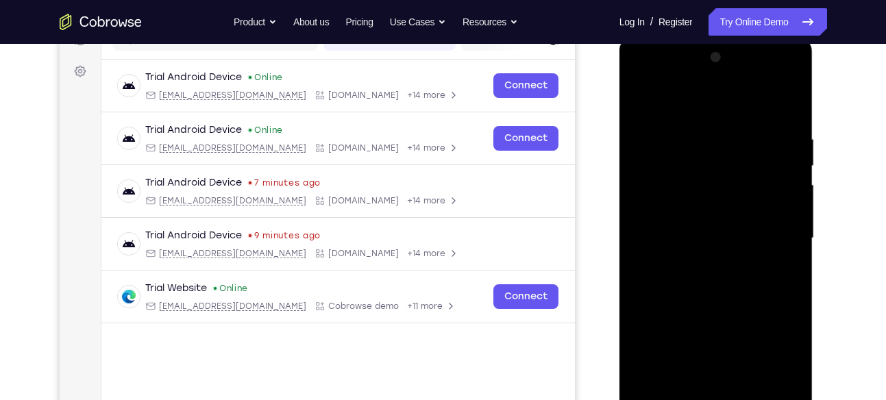
click at [702, 263] on div at bounding box center [716, 239] width 173 height 384
click at [705, 223] on div at bounding box center [716, 239] width 173 height 384
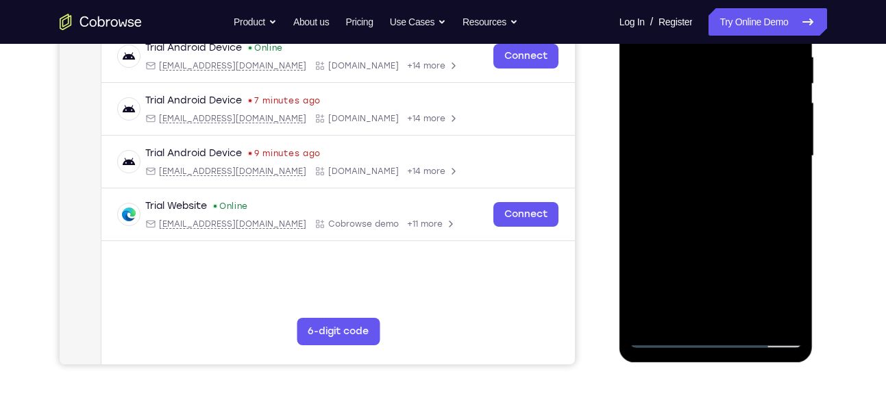
scroll to position [298, 0]
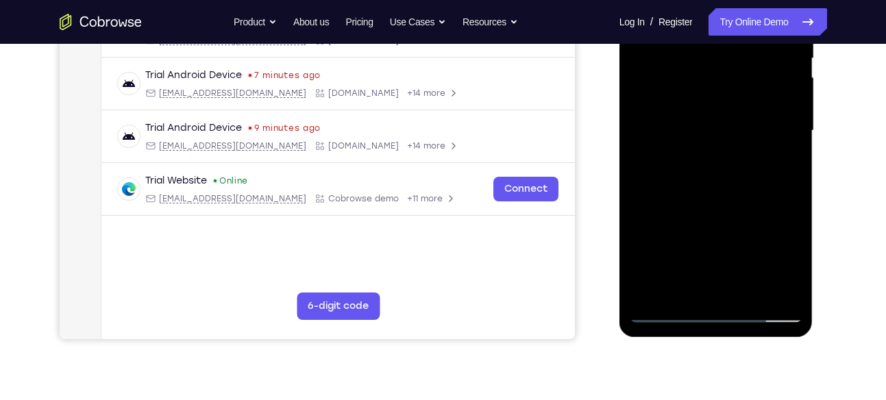
click at [639, 171] on div at bounding box center [716, 131] width 173 height 384
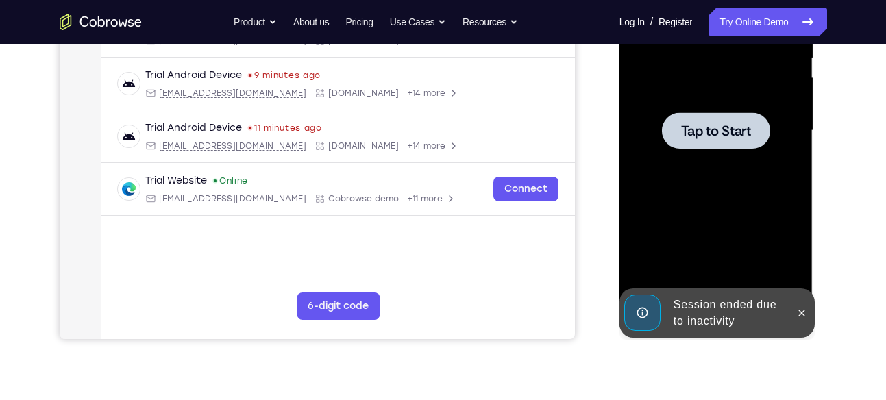
click at [709, 158] on div at bounding box center [716, 131] width 173 height 384
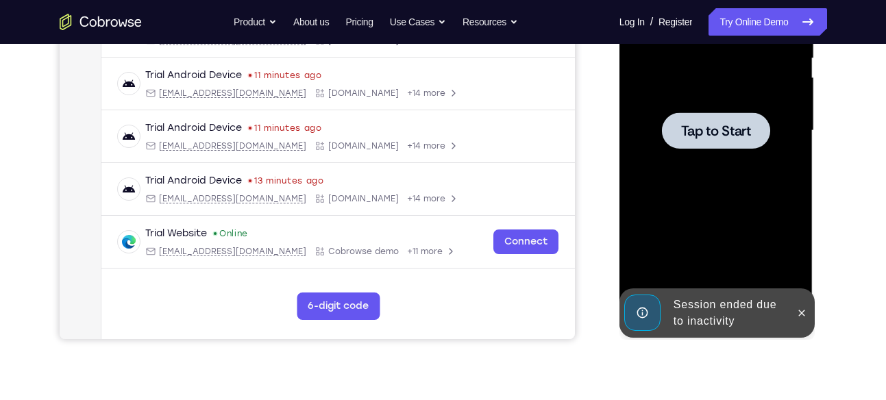
click at [694, 199] on div at bounding box center [716, 131] width 173 height 384
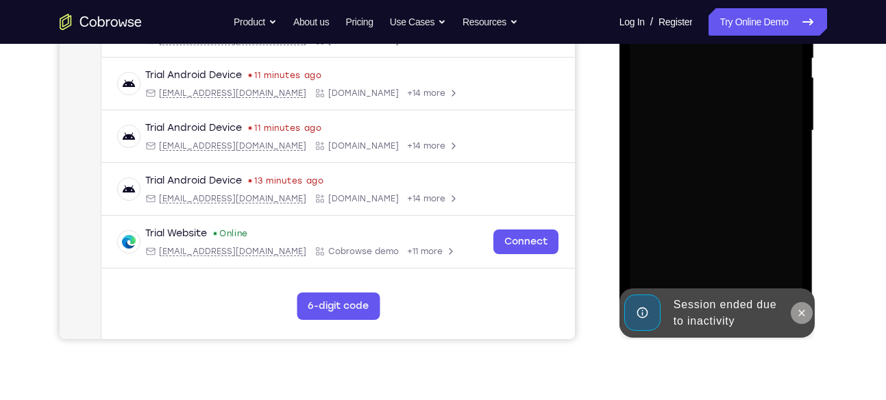
click at [799, 315] on icon at bounding box center [801, 313] width 11 height 11
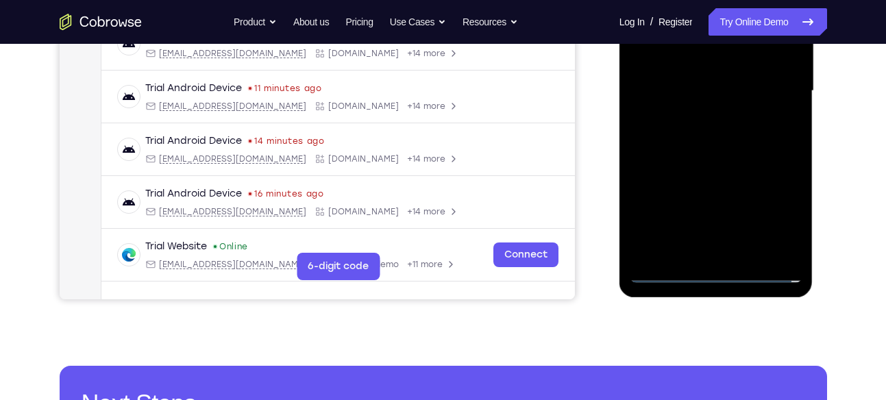
scroll to position [381, 0]
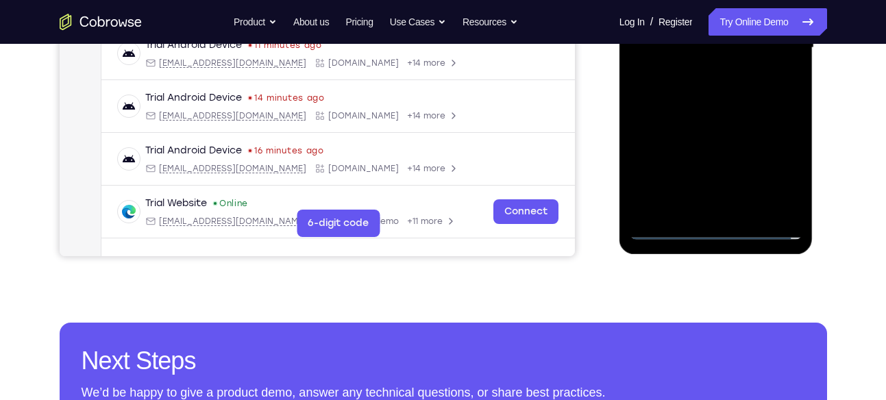
click at [713, 226] on div at bounding box center [716, 48] width 173 height 384
click at [770, 171] on div at bounding box center [716, 48] width 173 height 384
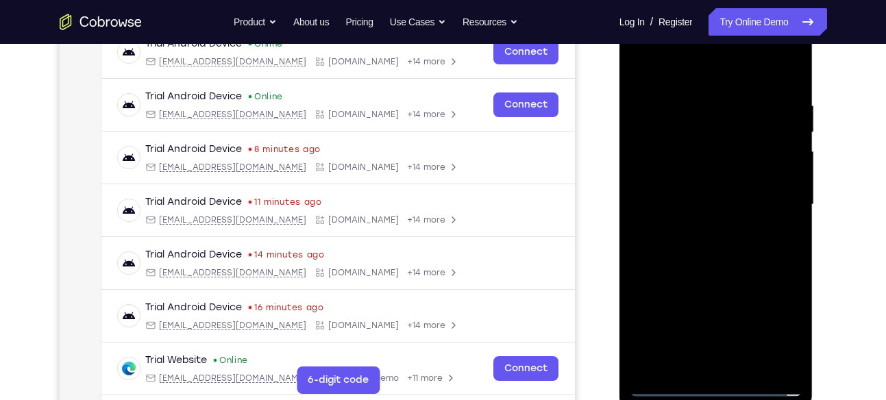
scroll to position [223, 0]
click at [702, 73] on div at bounding box center [716, 206] width 173 height 384
drag, startPoint x: 656, startPoint y: 86, endPoint x: 658, endPoint y: 77, distance: 9.1
click at [658, 77] on div at bounding box center [716, 206] width 173 height 384
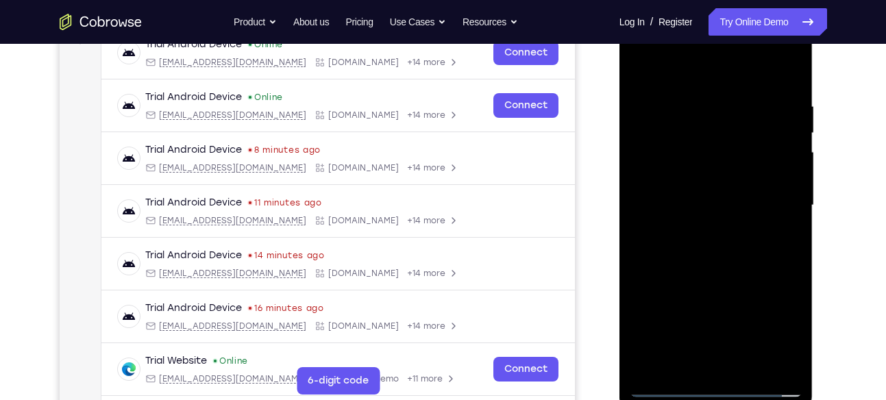
click at [637, 62] on div at bounding box center [716, 206] width 173 height 384
click at [775, 190] on div at bounding box center [716, 206] width 173 height 384
click at [703, 233] on div at bounding box center [716, 206] width 173 height 384
click at [718, 197] on div at bounding box center [716, 206] width 173 height 384
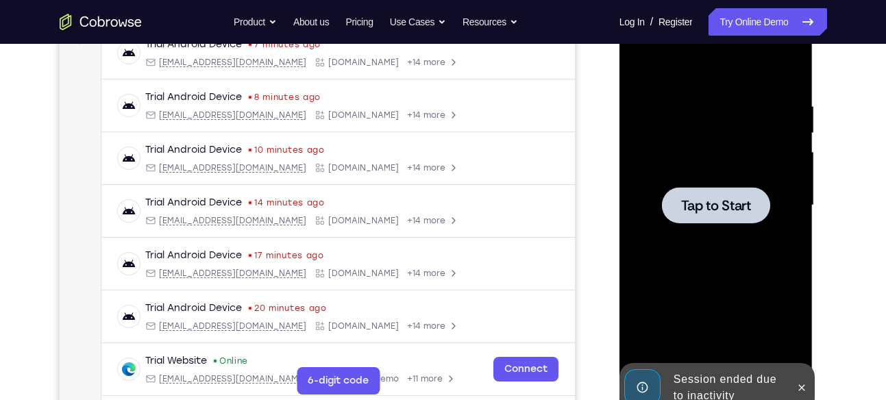
click at [686, 143] on div at bounding box center [716, 206] width 173 height 384
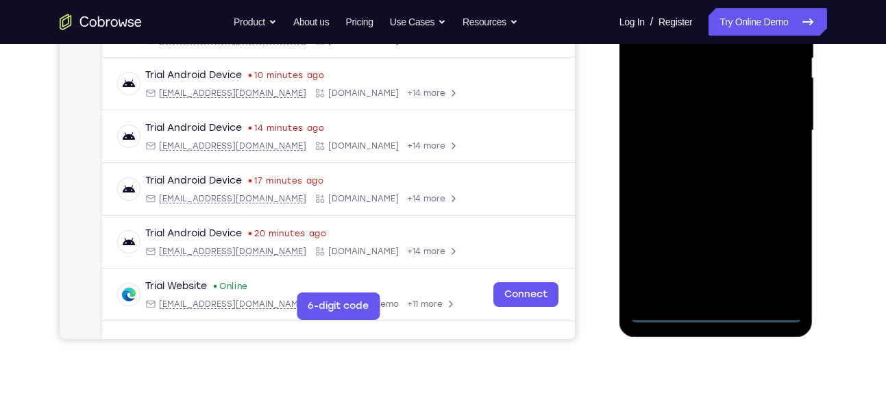
scroll to position [299, 0]
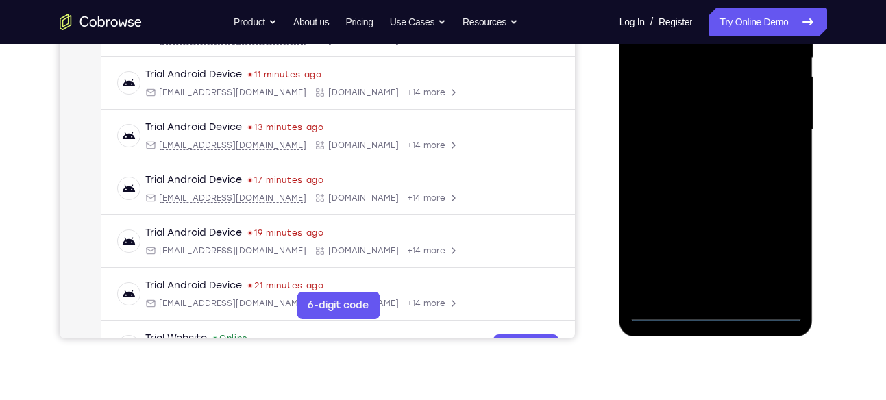
click at [714, 313] on div at bounding box center [716, 130] width 173 height 384
click at [783, 263] on div at bounding box center [716, 130] width 173 height 384
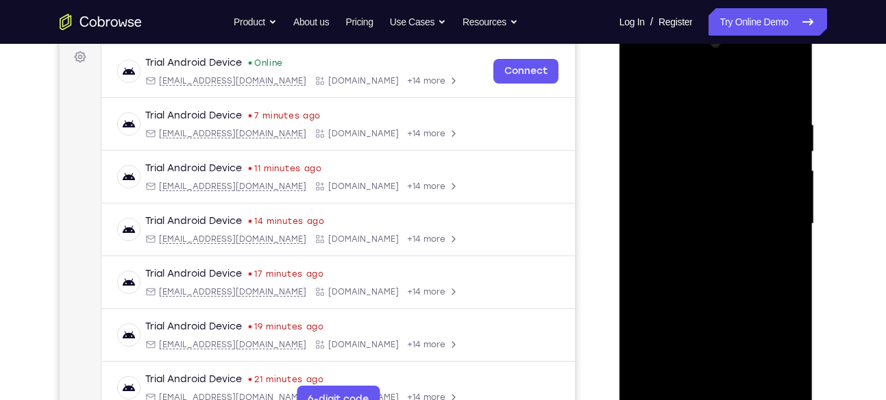
scroll to position [204, 0]
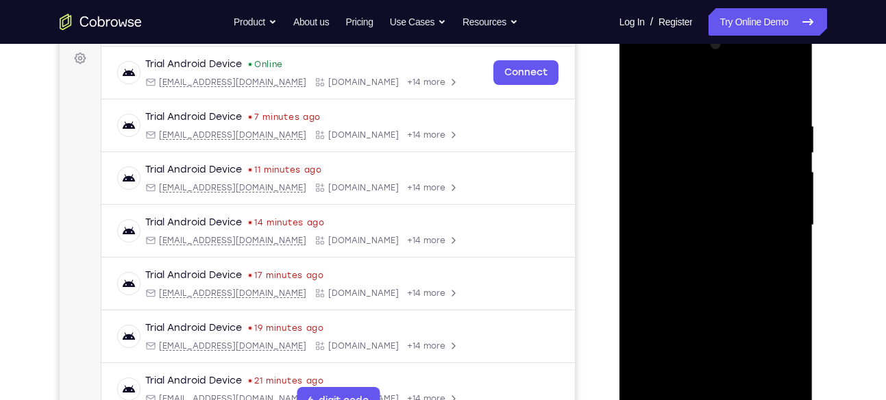
click at [681, 97] on div at bounding box center [716, 226] width 173 height 384
click at [772, 215] on div at bounding box center [716, 226] width 173 height 384
click at [703, 249] on div at bounding box center [716, 226] width 173 height 384
click at [701, 222] on div at bounding box center [716, 226] width 173 height 384
click at [707, 204] on div at bounding box center [716, 226] width 173 height 384
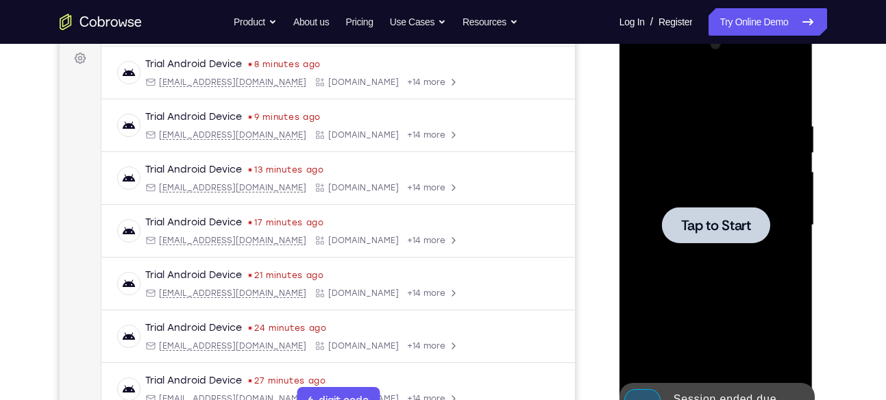
click at [742, 193] on div at bounding box center [716, 226] width 173 height 384
click at [707, 245] on div at bounding box center [716, 226] width 173 height 384
